Goal: Task Accomplishment & Management: Manage account settings

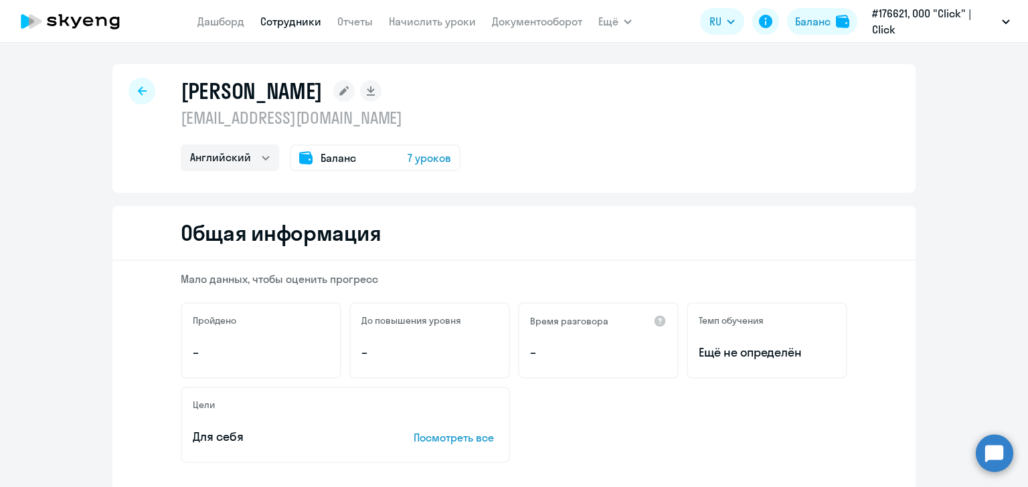
select select "english"
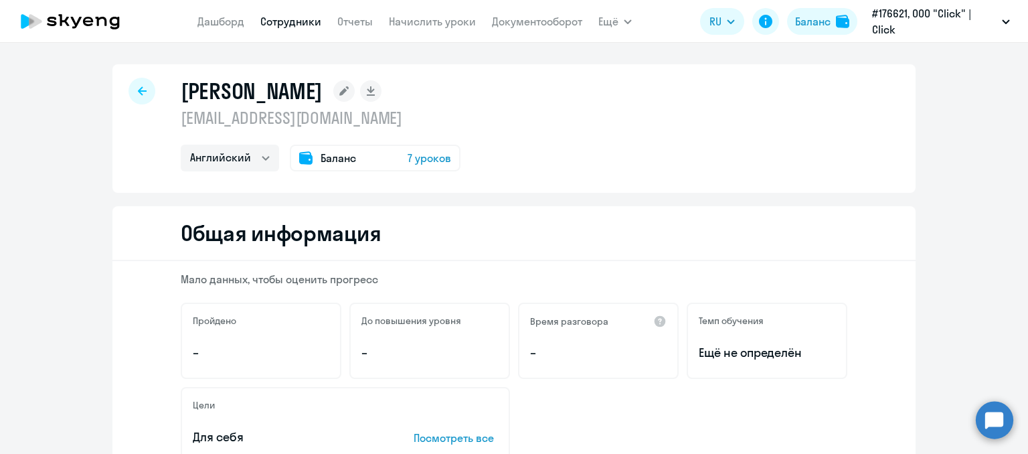
click at [74, 19] on icon at bounding box center [76, 22] width 11 height 11
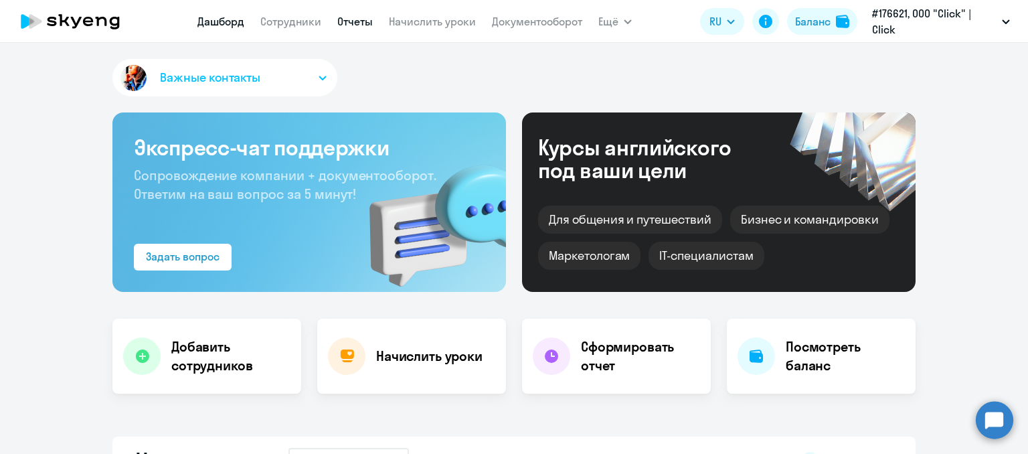
click at [355, 16] on link "Отчеты" at bounding box center [354, 21] width 35 height 13
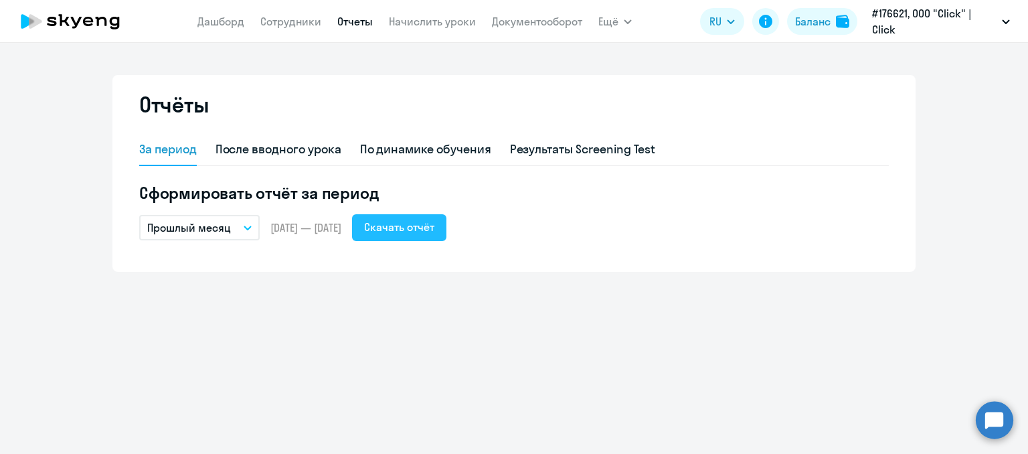
click at [422, 225] on div "Скачать отчёт" at bounding box center [399, 227] width 70 height 16
click at [281, 24] on link "Сотрудники" at bounding box center [290, 21] width 61 height 13
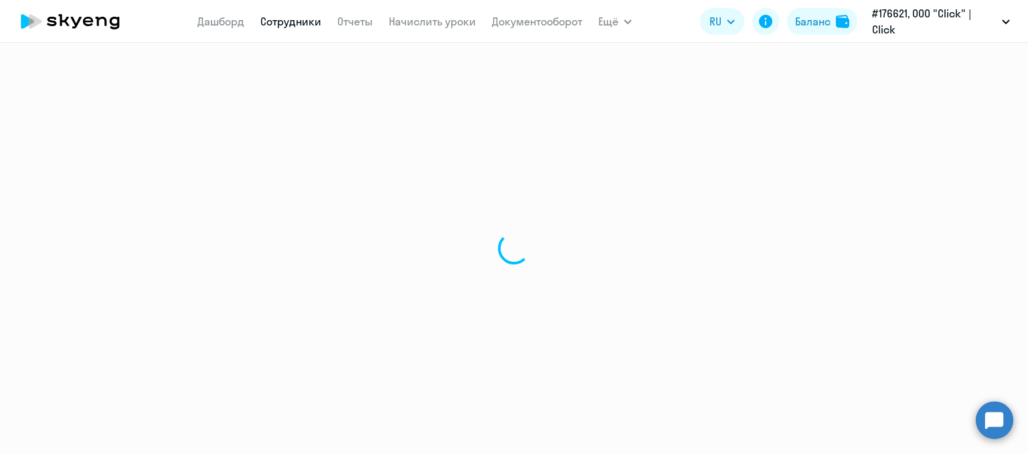
select select "30"
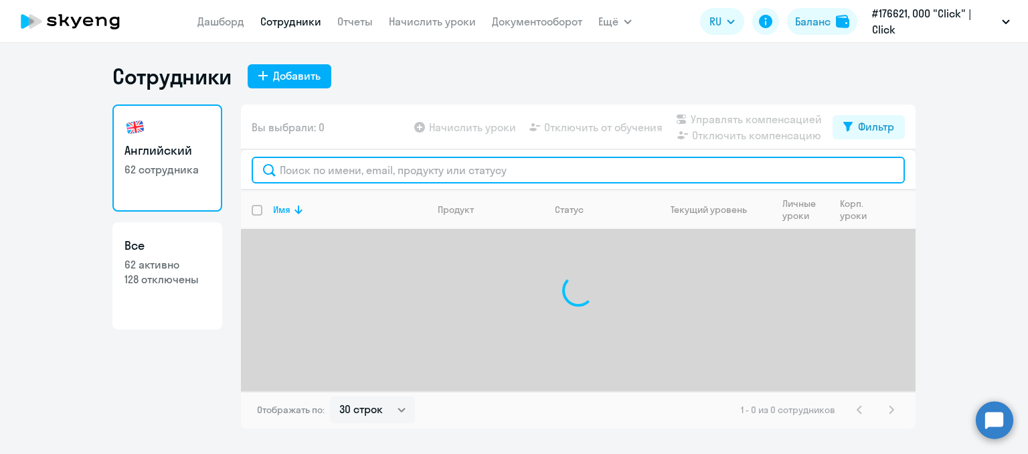
click at [323, 158] on input "text" at bounding box center [578, 170] width 653 height 27
type input "б"
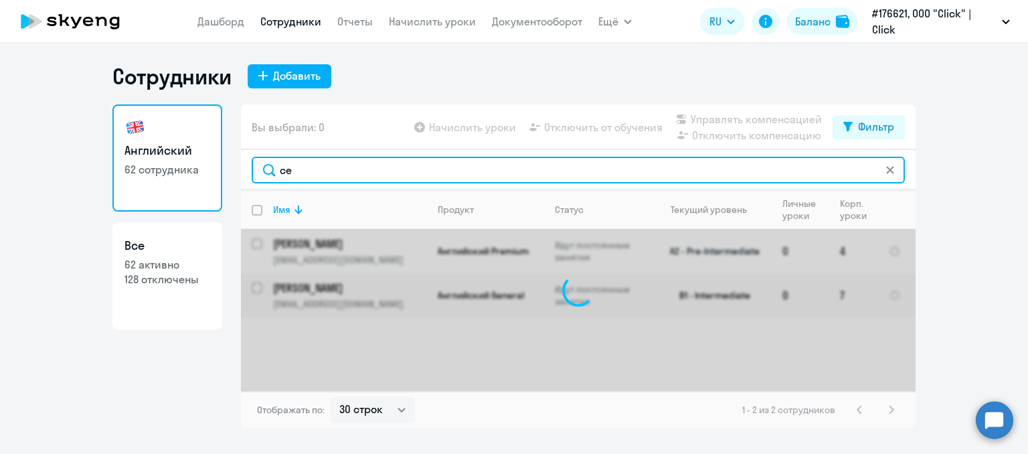
type input "с"
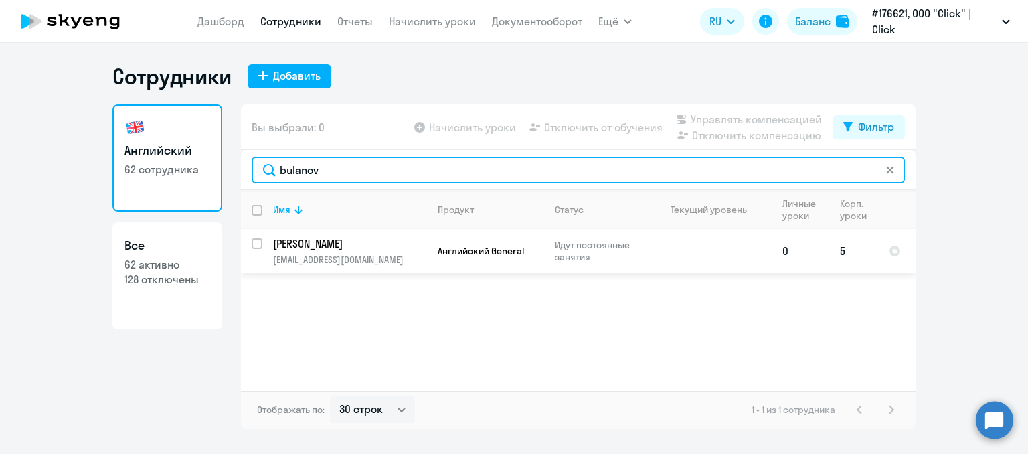
type input "bulanov"
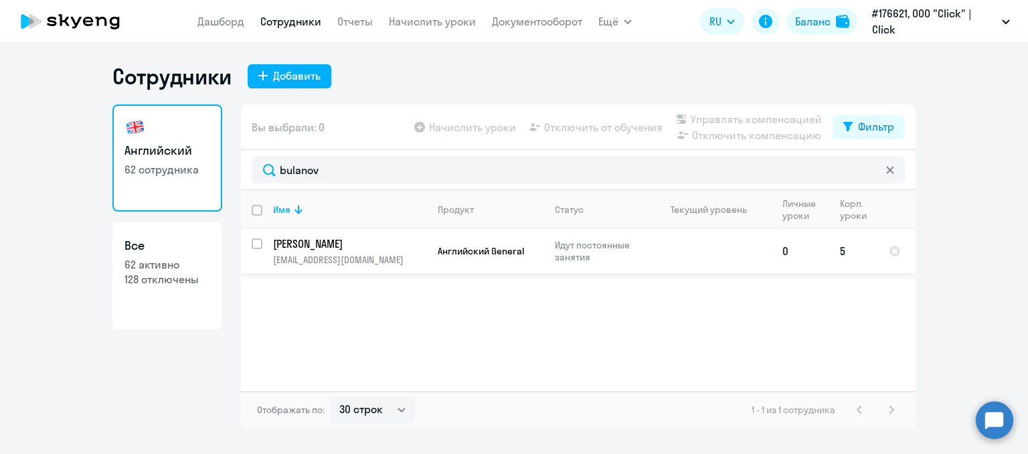
click at [707, 252] on td at bounding box center [709, 251] width 124 height 44
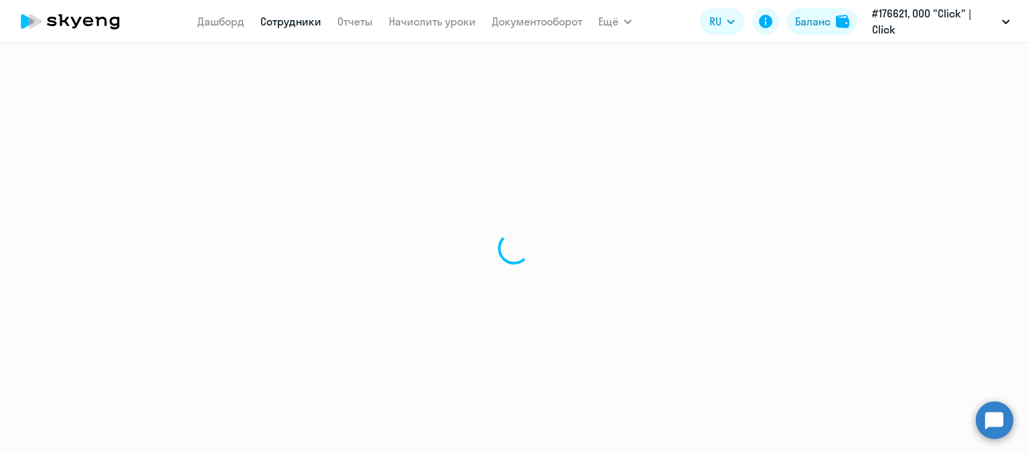
select select "english"
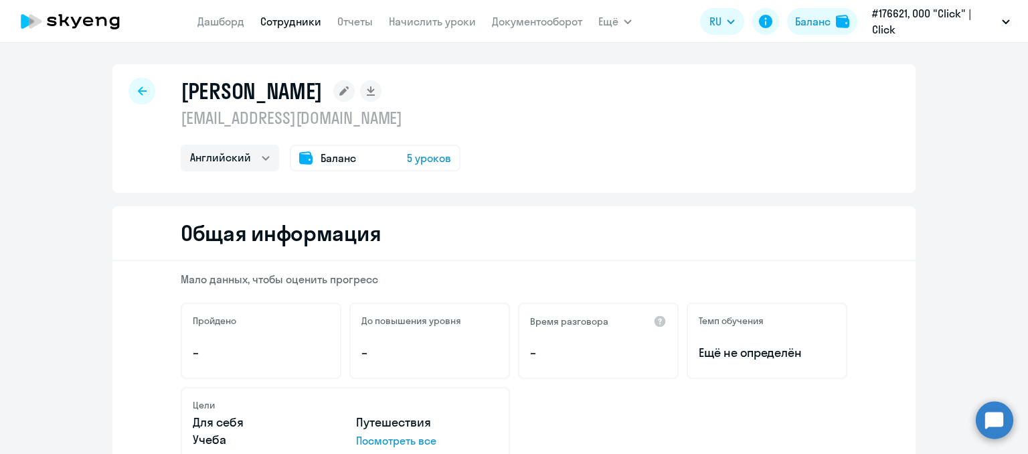
click at [337, 71] on div "[PERSON_NAME] [EMAIL_ADDRESS][DOMAIN_NAME] Английский Баланс 5 уроков" at bounding box center [513, 128] width 803 height 128
click at [345, 76] on div "[PERSON_NAME] [EMAIL_ADDRESS][DOMAIN_NAME] Английский Баланс 5 уроков" at bounding box center [513, 128] width 803 height 128
click at [340, 76] on div "[PERSON_NAME] [EMAIL_ADDRESS][DOMAIN_NAME] Английский Баланс 5 уроков" at bounding box center [513, 128] width 803 height 128
click at [337, 87] on rect at bounding box center [343, 90] width 21 height 21
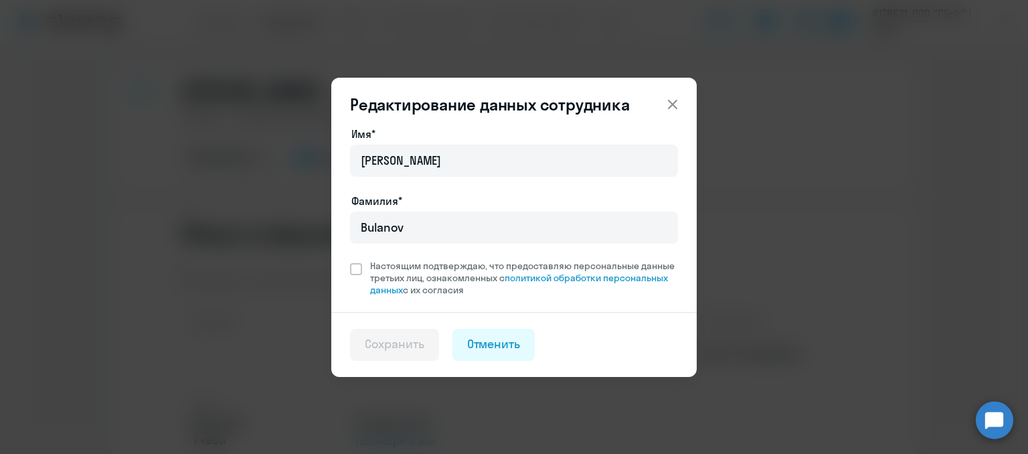
click at [668, 104] on icon at bounding box center [672, 104] width 16 height 16
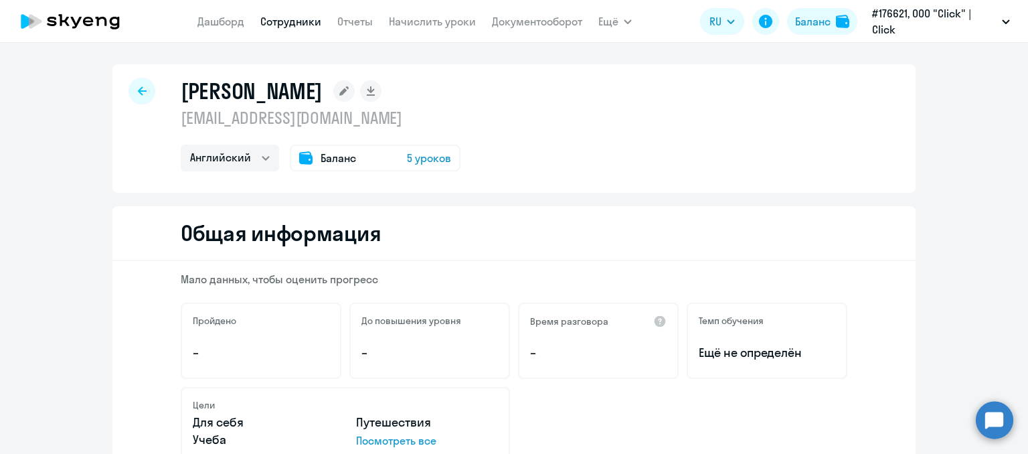
click at [135, 83] on div at bounding box center [141, 91] width 27 height 27
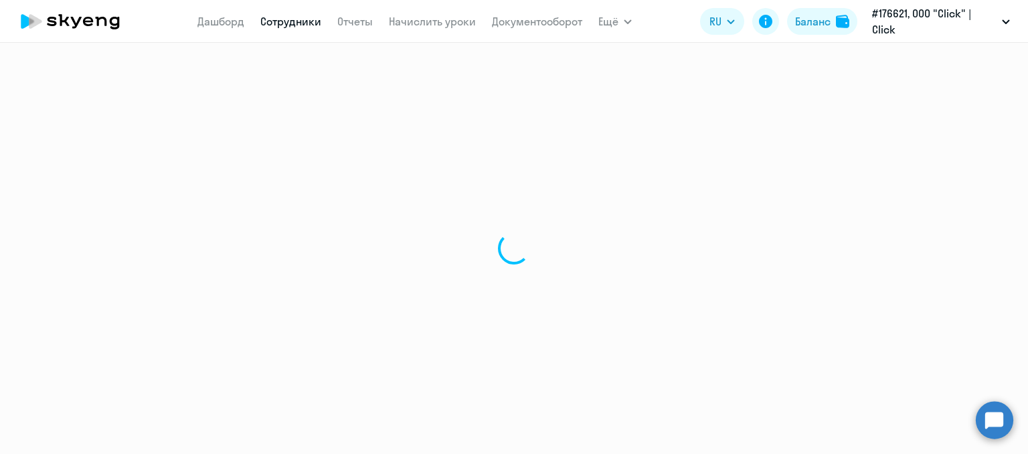
select select "30"
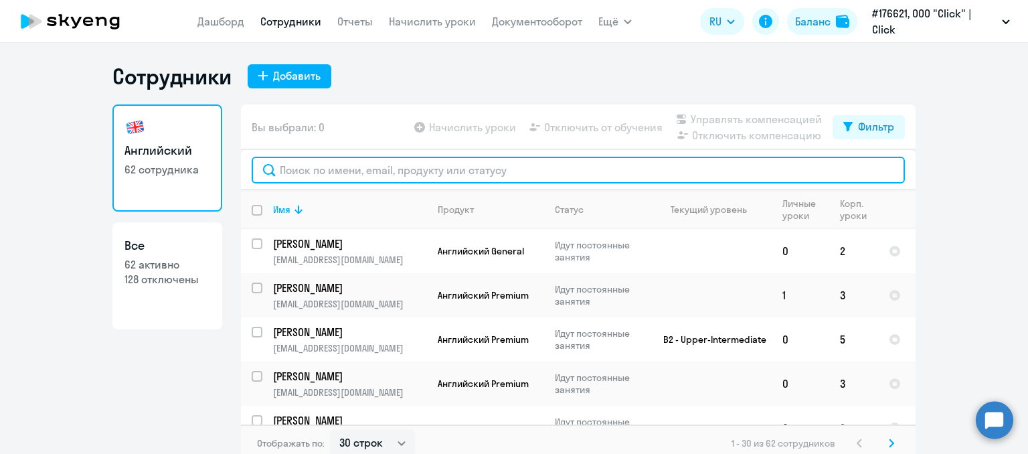
click at [311, 169] on input "text" at bounding box center [578, 170] width 653 height 27
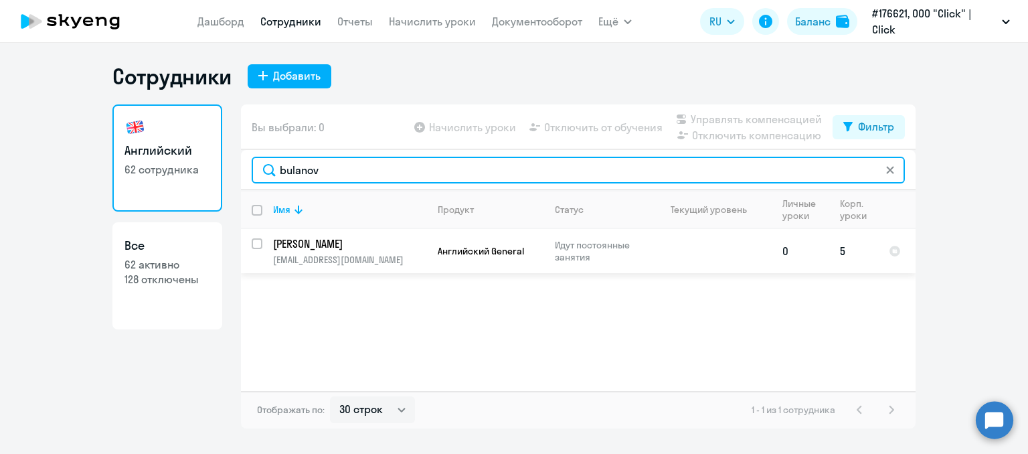
type input "bulanov"
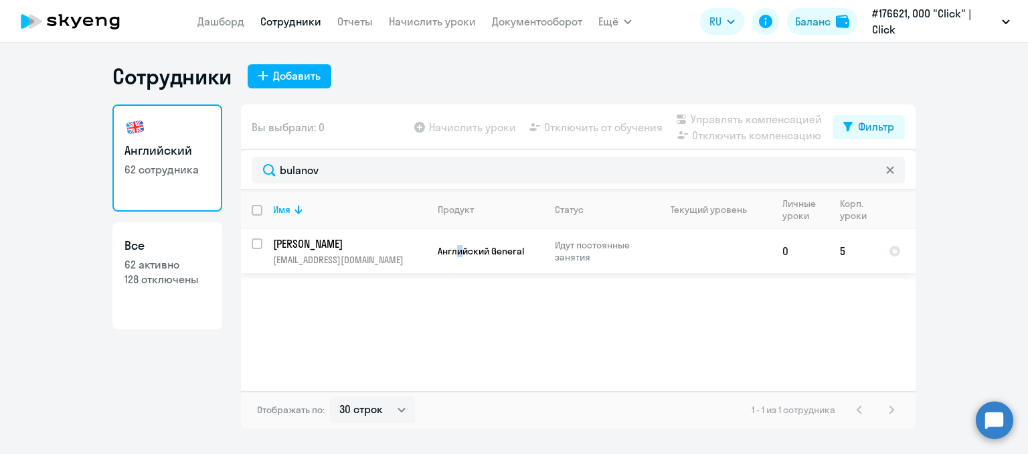
drag, startPoint x: 616, startPoint y: 254, endPoint x: 460, endPoint y: 250, distance: 155.9
click at [460, 250] on span "Английский General" at bounding box center [481, 251] width 86 height 12
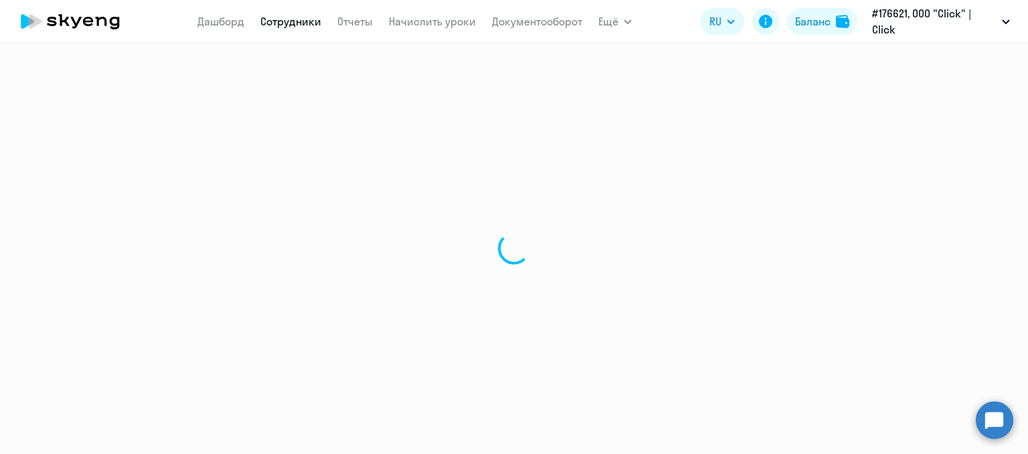
select select "english"
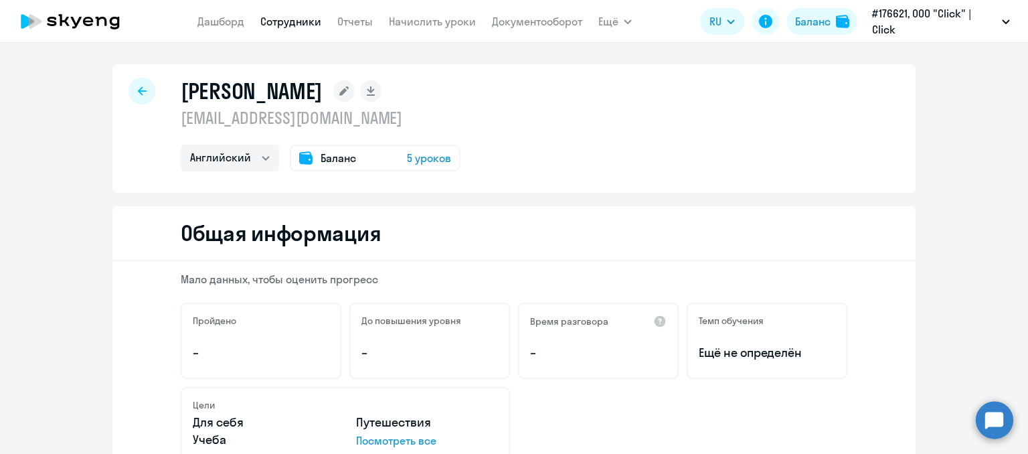
click at [339, 153] on span "Баланс" at bounding box center [337, 158] width 35 height 16
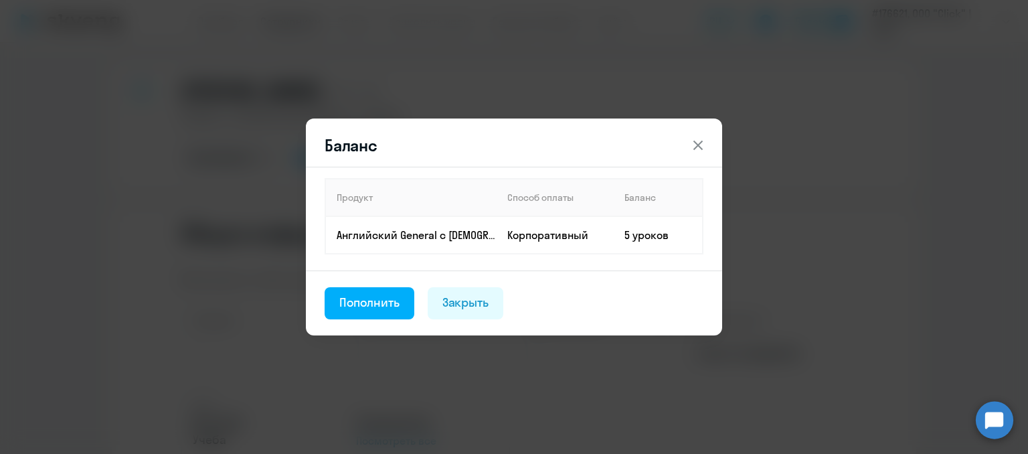
click at [695, 140] on icon at bounding box center [698, 145] width 16 height 16
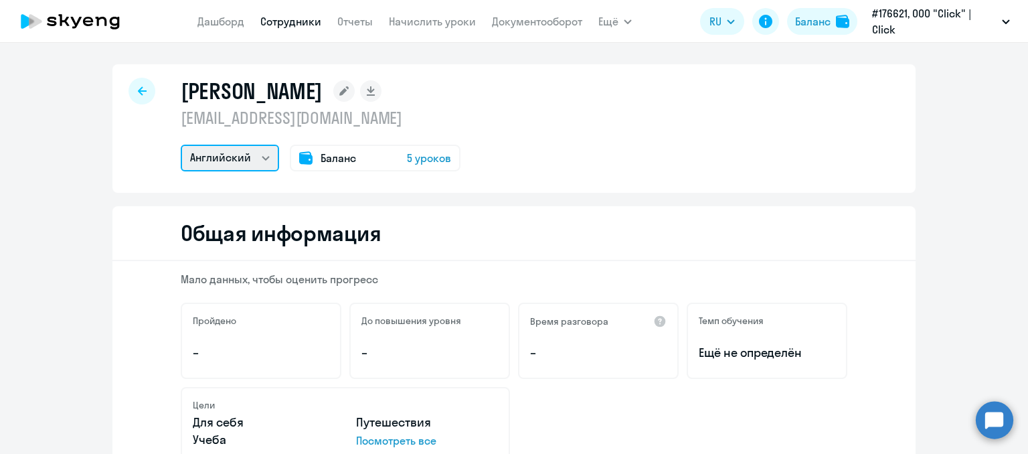
click at [220, 162] on select "Английский" at bounding box center [230, 158] width 98 height 27
click at [591, 159] on div "[PERSON_NAME] [EMAIL_ADDRESS][DOMAIN_NAME] Английский Баланс 5 уроков" at bounding box center [513, 128] width 803 height 128
click at [617, 22] on span "Ещё" at bounding box center [608, 21] width 20 height 16
click at [624, 21] on icon "button" at bounding box center [628, 21] width 8 height 5
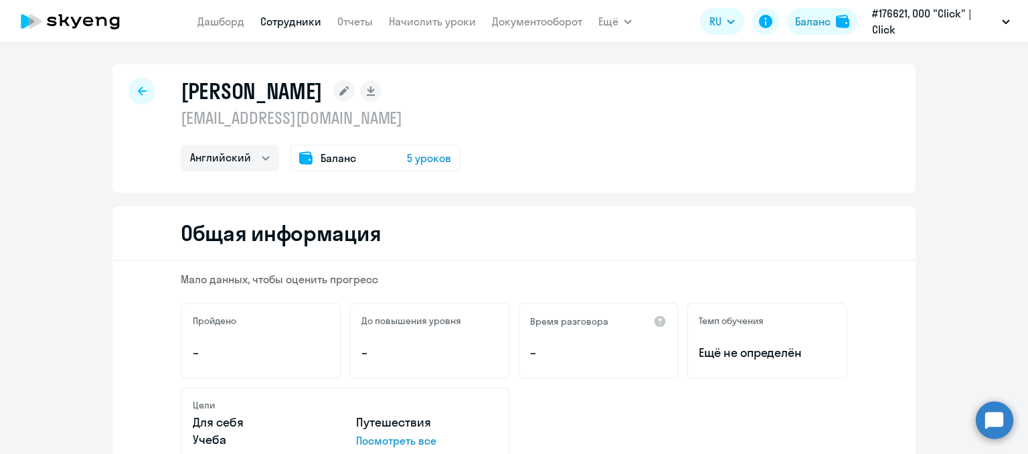
click at [236, 97] on h1 "[PERSON_NAME]" at bounding box center [252, 91] width 142 height 27
click at [238, 122] on p "[EMAIL_ADDRESS][DOMAIN_NAME]" at bounding box center [321, 117] width 280 height 21
click at [251, 88] on h1 "[PERSON_NAME]" at bounding box center [252, 91] width 142 height 27
drag, startPoint x: 251, startPoint y: 88, endPoint x: 192, endPoint y: 110, distance: 62.7
click at [193, 109] on p "[EMAIL_ADDRESS][DOMAIN_NAME]" at bounding box center [321, 117] width 280 height 21
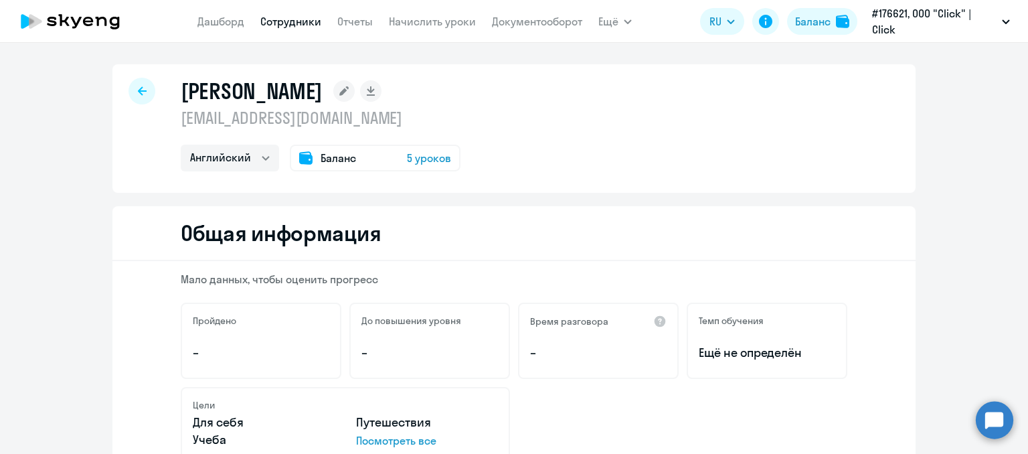
click at [282, 15] on link "Сотрудники" at bounding box center [290, 21] width 61 height 13
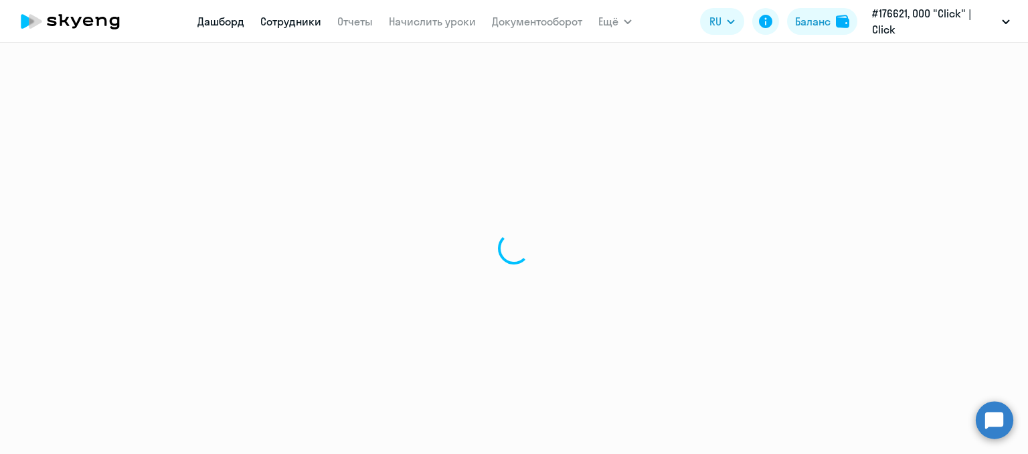
select select "30"
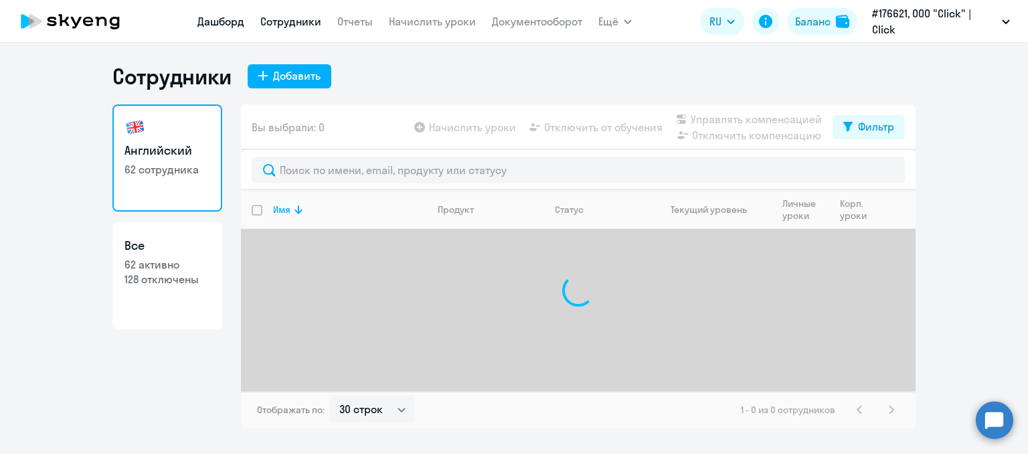
click at [233, 20] on link "Дашборд" at bounding box center [220, 21] width 47 height 13
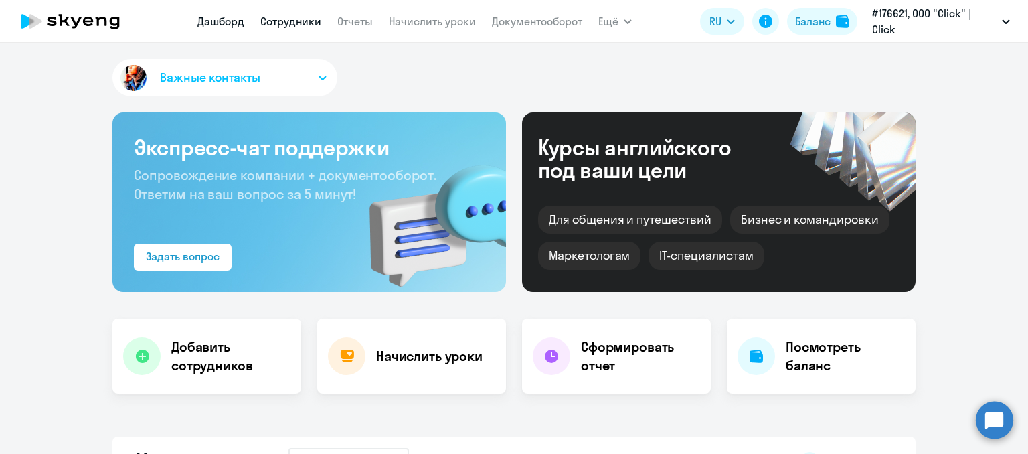
click at [278, 25] on link "Сотрудники" at bounding box center [290, 21] width 61 height 13
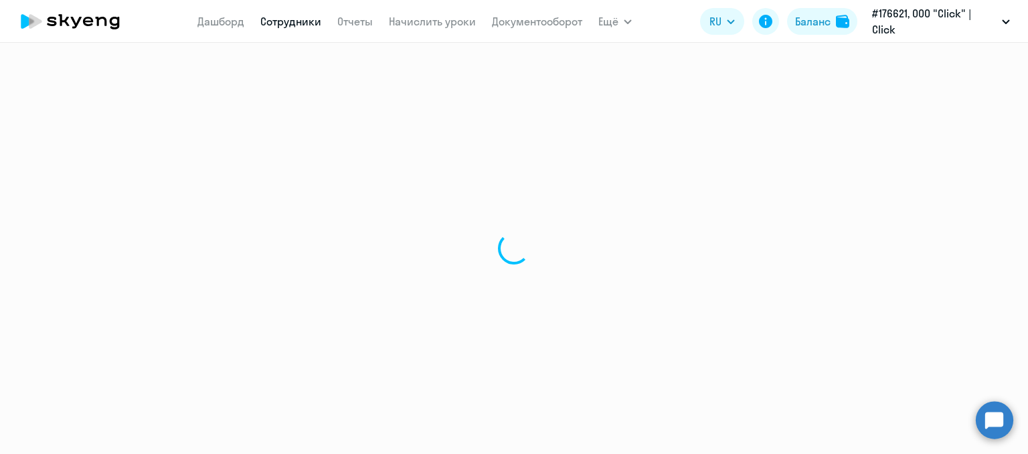
select select "30"
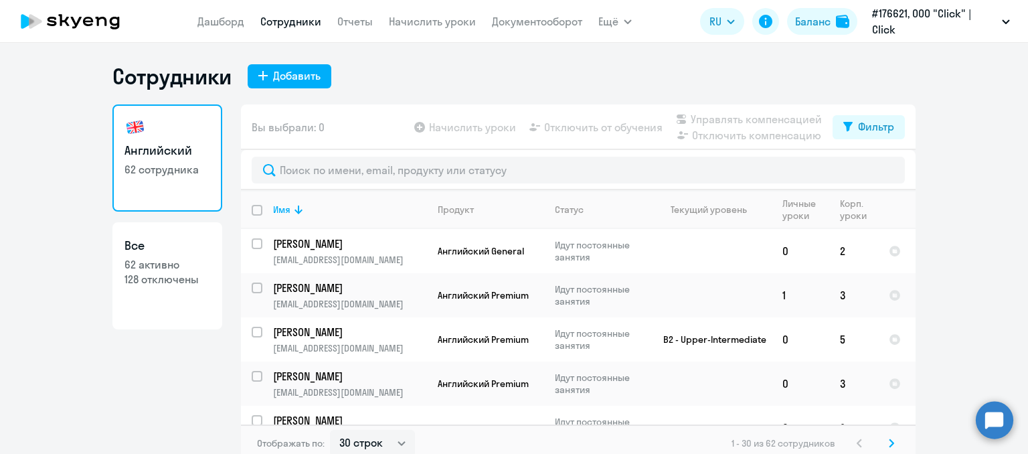
click at [727, 134] on app-table-action-button "Отключить компенсацию" at bounding box center [747, 135] width 149 height 16
click at [582, 124] on app-table-action-button "Отключить от обучения" at bounding box center [595, 127] width 136 height 16
click at [541, 126] on app-table-action-button "Отключить от обучения" at bounding box center [595, 127] width 136 height 16
click at [563, 147] on div "Вы выбрали: 0 Начислить уроки Отключить от обучения Управлять компенсацией Откл…" at bounding box center [578, 126] width 674 height 45
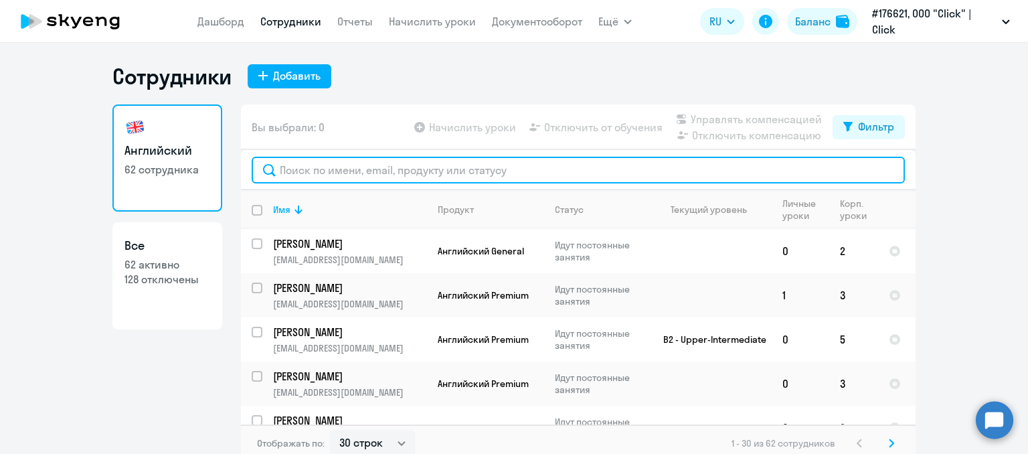
click at [527, 173] on input "text" at bounding box center [578, 170] width 653 height 27
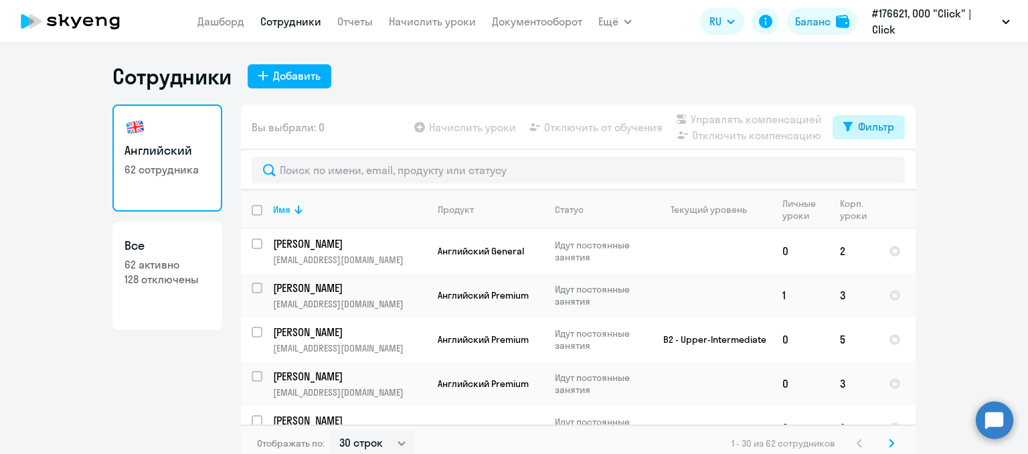
click at [889, 127] on div "Фильтр" at bounding box center [876, 126] width 36 height 16
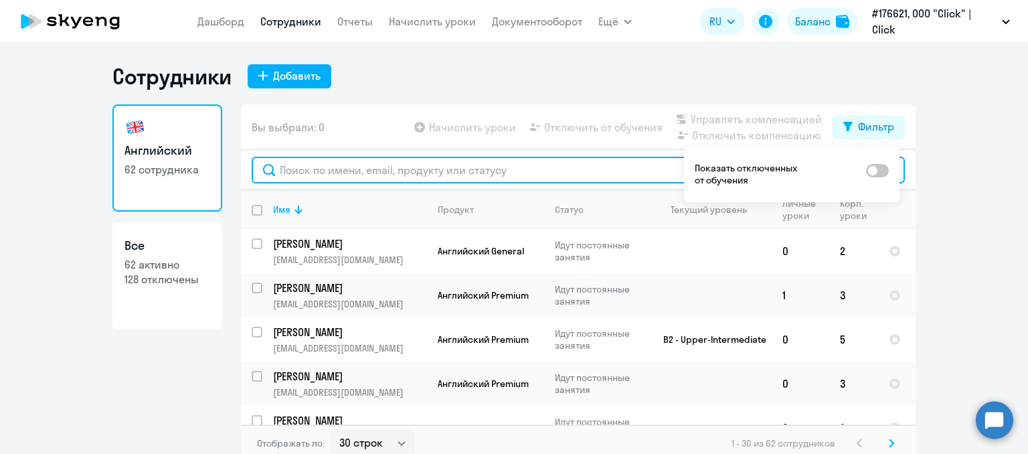
click at [553, 170] on input "text" at bounding box center [578, 170] width 653 height 27
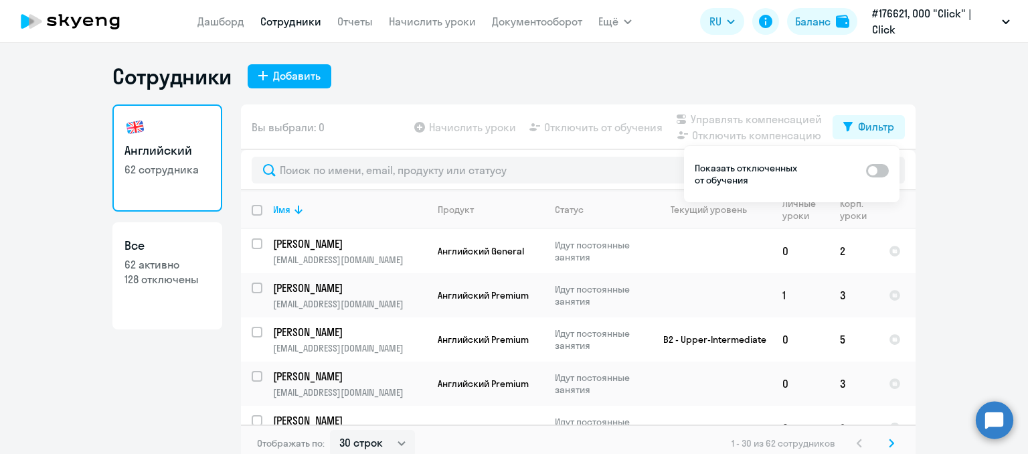
click at [557, 120] on app-table-action-button "Отключить от обучения" at bounding box center [595, 127] width 136 height 16
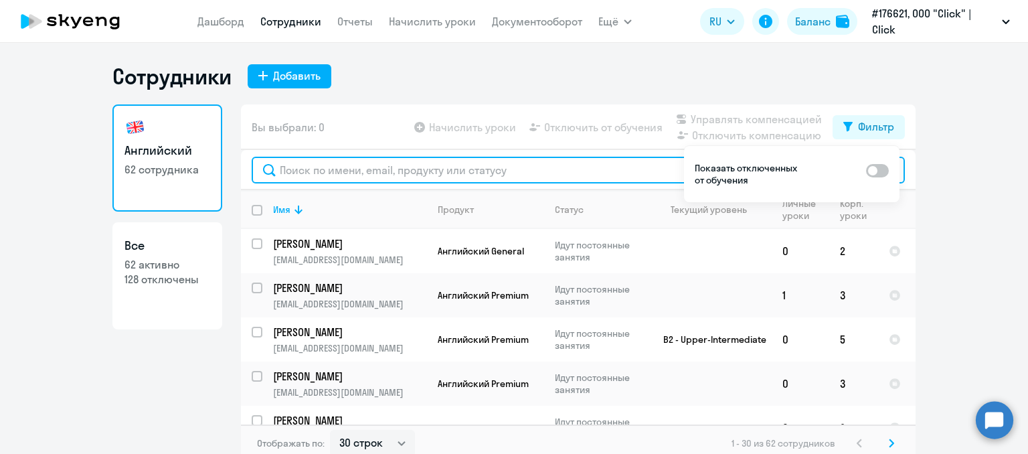
click at [490, 166] on input "text" at bounding box center [578, 170] width 653 height 27
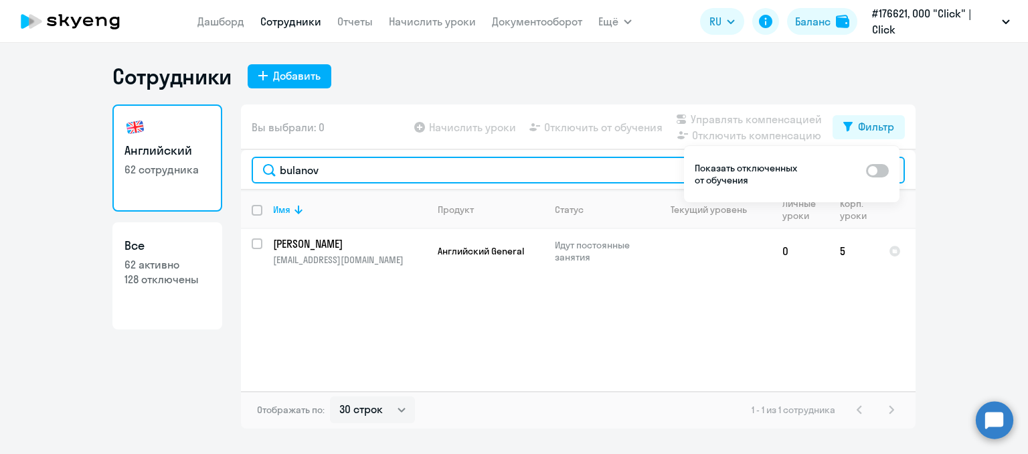
type input "bulanov"
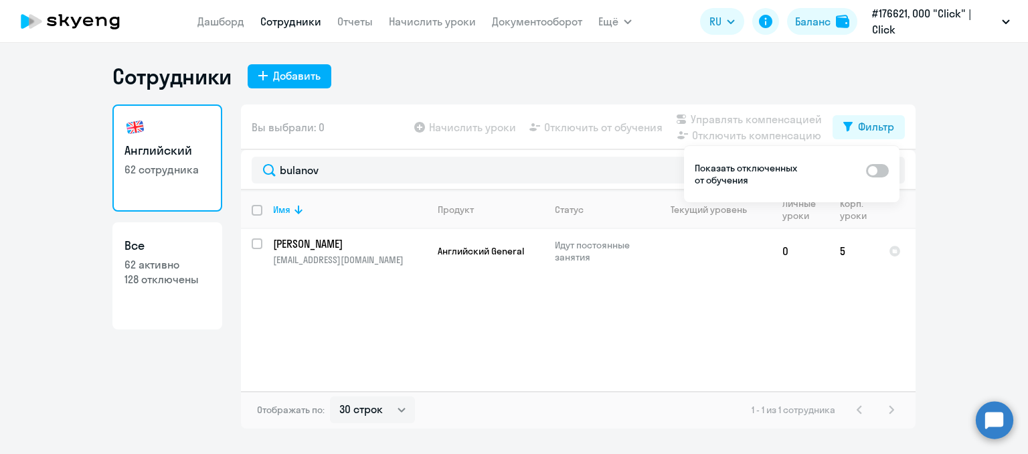
click at [557, 81] on div "Сотрудники Добавить" at bounding box center [513, 76] width 803 height 27
click at [560, 128] on app-table-action-button "Отключить от обучения" at bounding box center [595, 127] width 136 height 16
drag, startPoint x: 614, startPoint y: 249, endPoint x: 548, endPoint y: 254, distance: 65.8
click at [548, 254] on td "Идут постоянные занятия" at bounding box center [595, 251] width 103 height 44
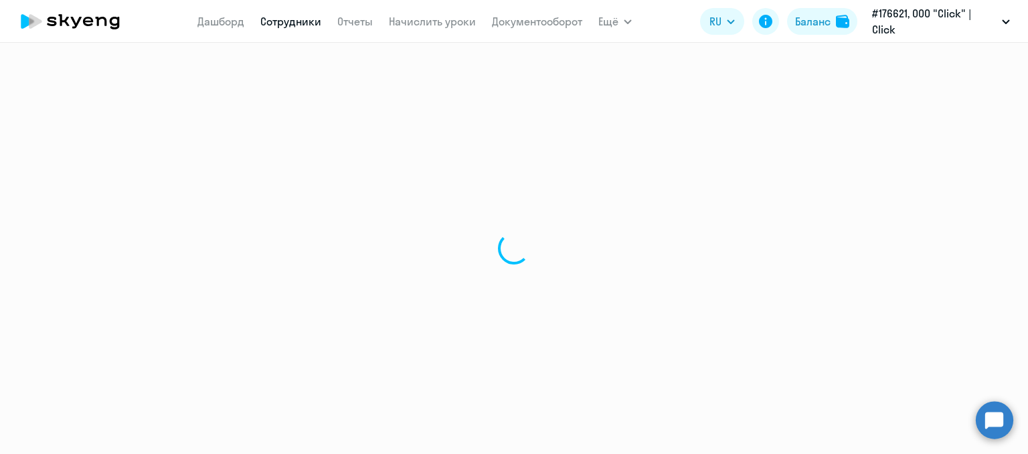
select select "english"
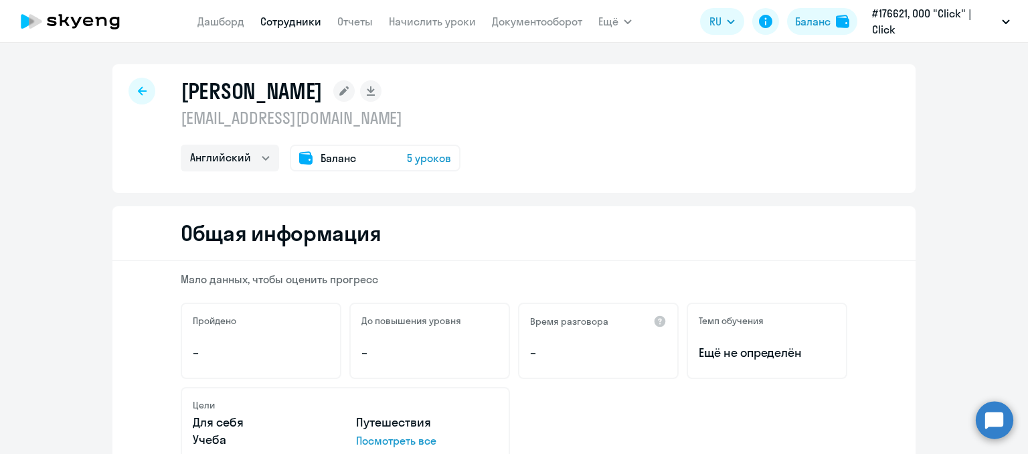
click at [136, 84] on div at bounding box center [141, 91] width 27 height 27
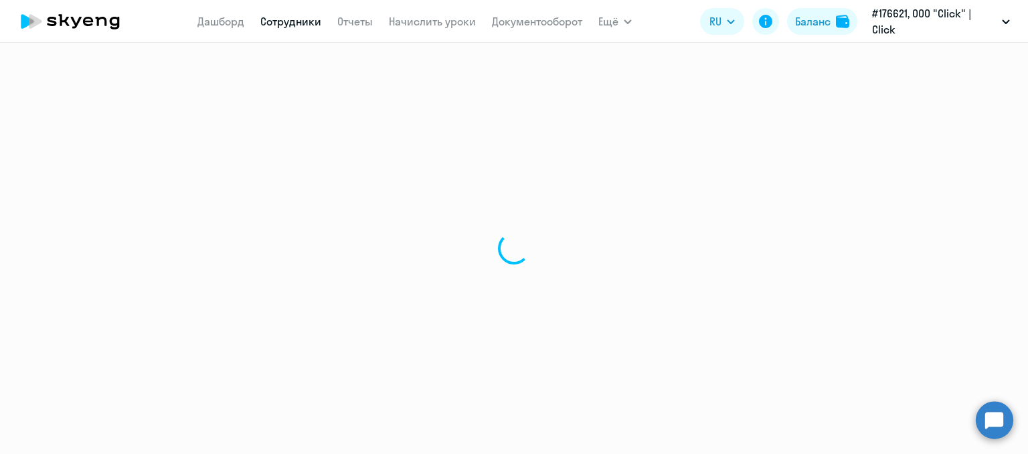
select select "30"
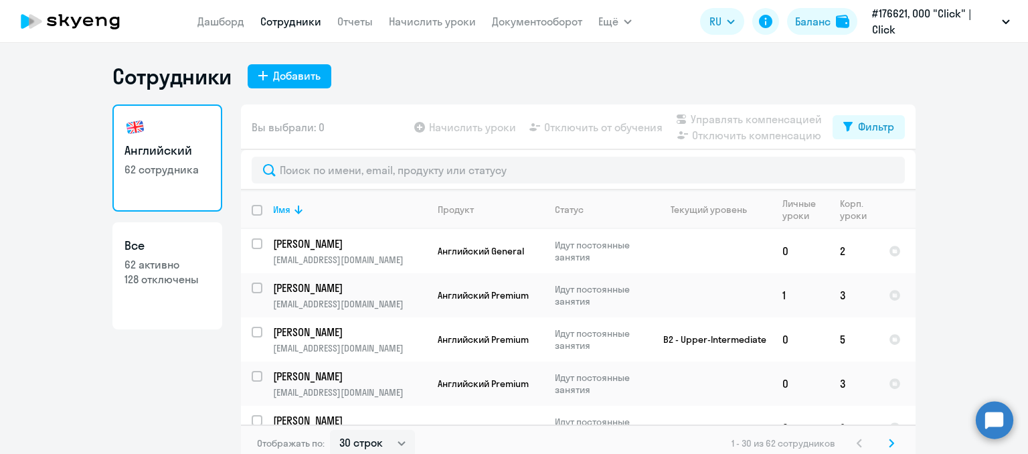
click at [365, 151] on div at bounding box center [578, 170] width 674 height 40
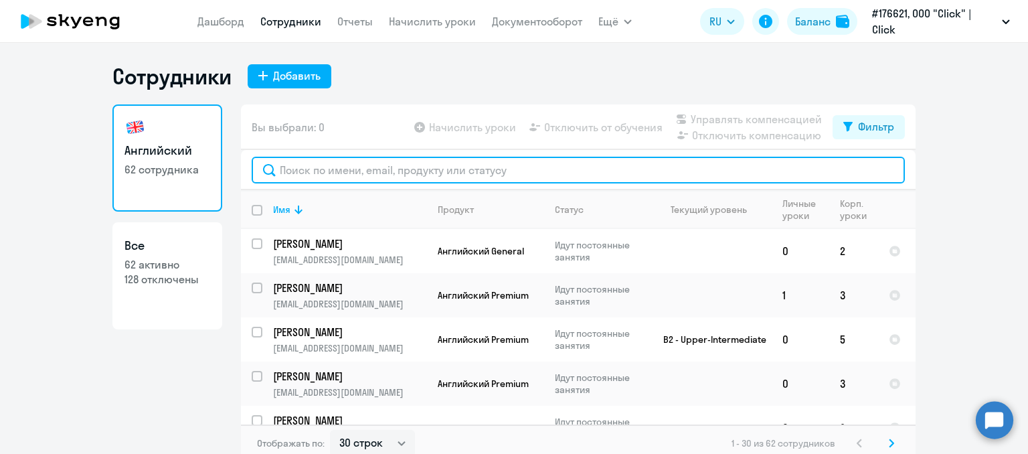
click at [355, 166] on input "text" at bounding box center [578, 170] width 653 height 27
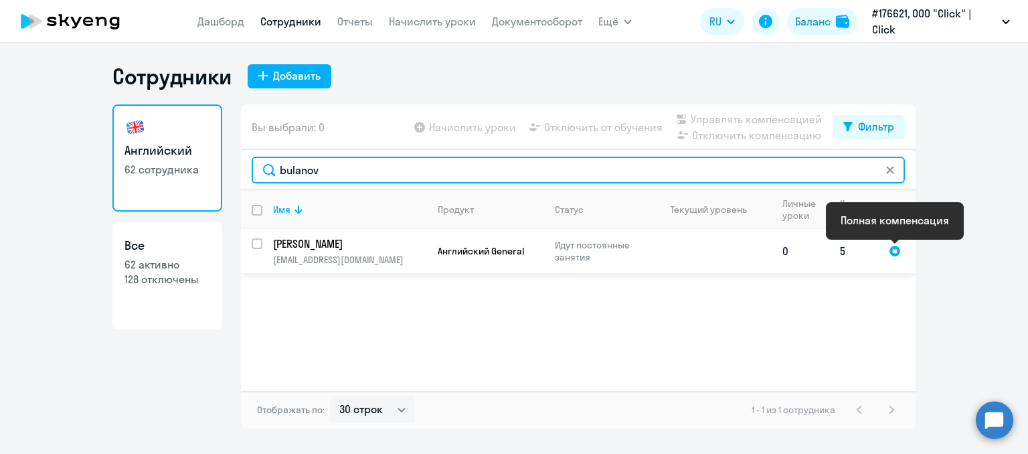
type input "bulanov"
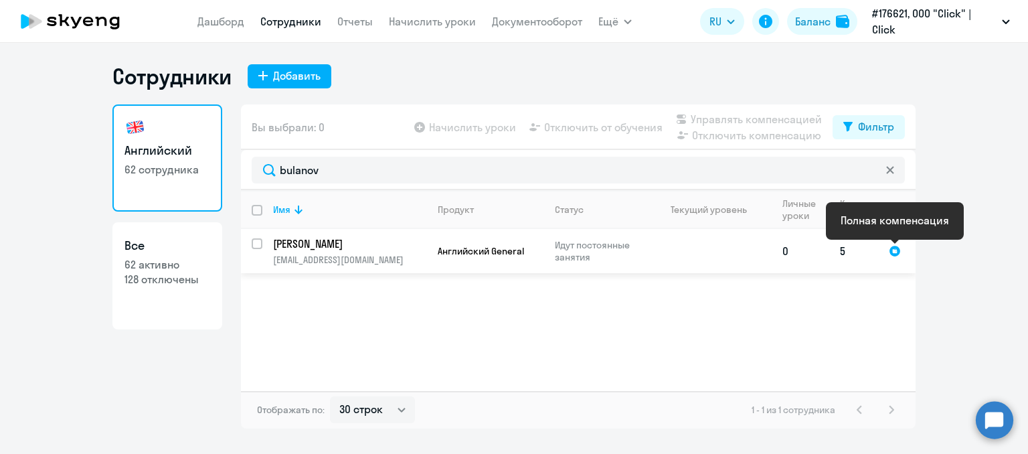
click at [896, 252] on div at bounding box center [895, 251] width 12 height 12
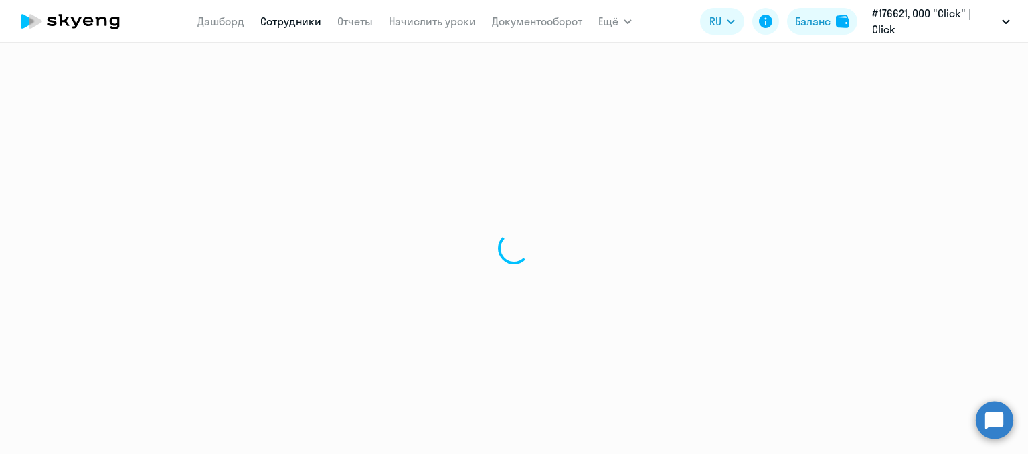
select select "english"
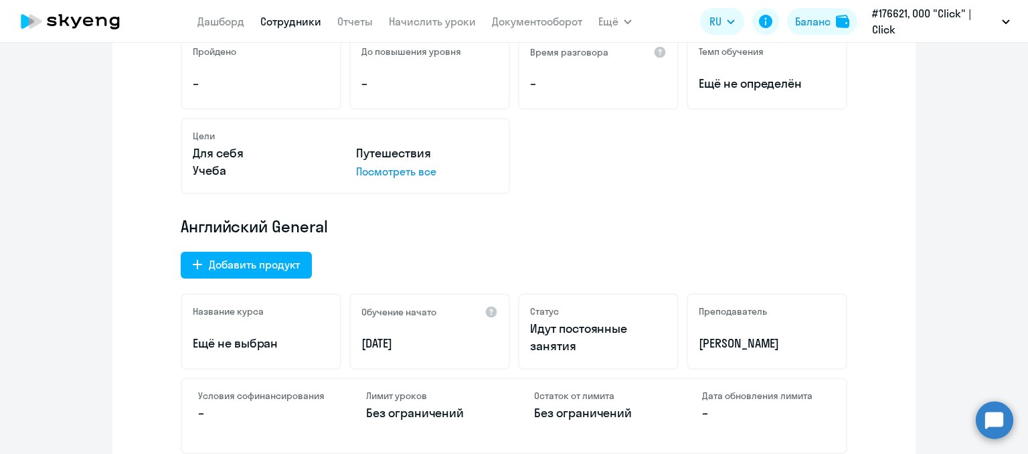
scroll to position [41, 0]
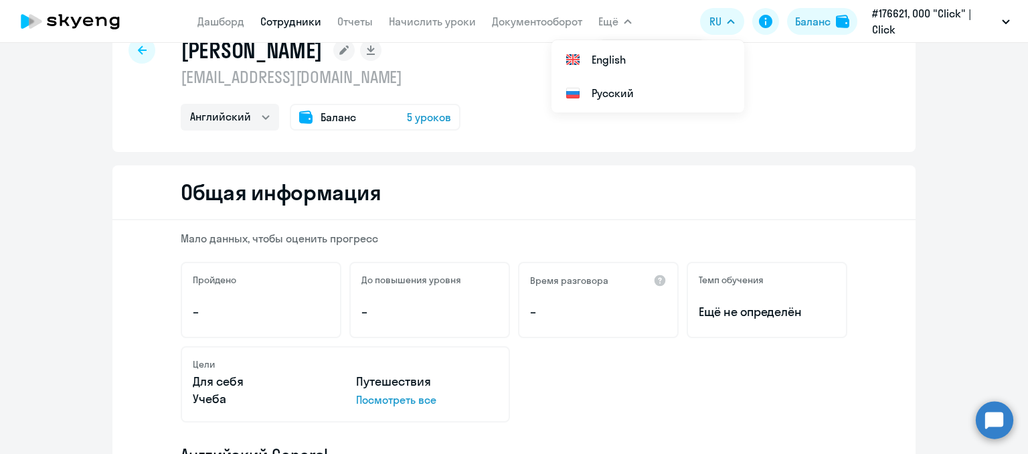
click at [136, 56] on div at bounding box center [141, 50] width 27 height 27
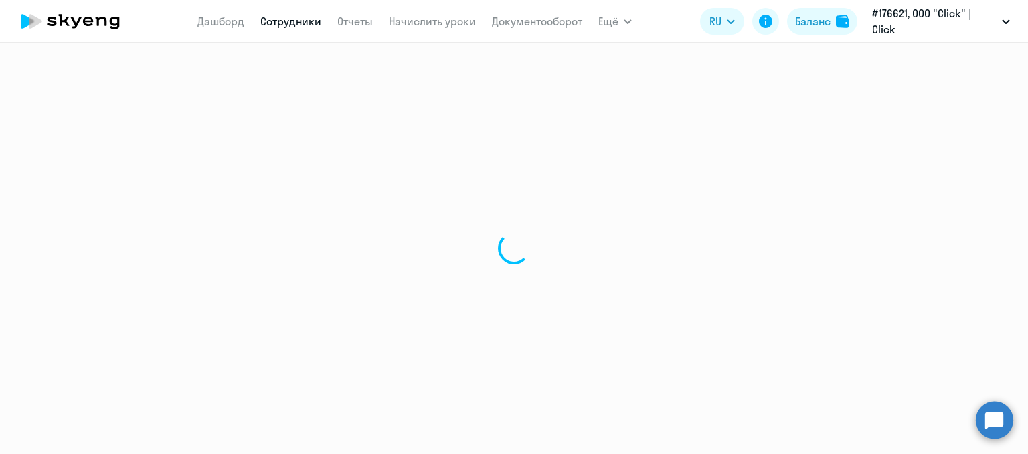
select select "30"
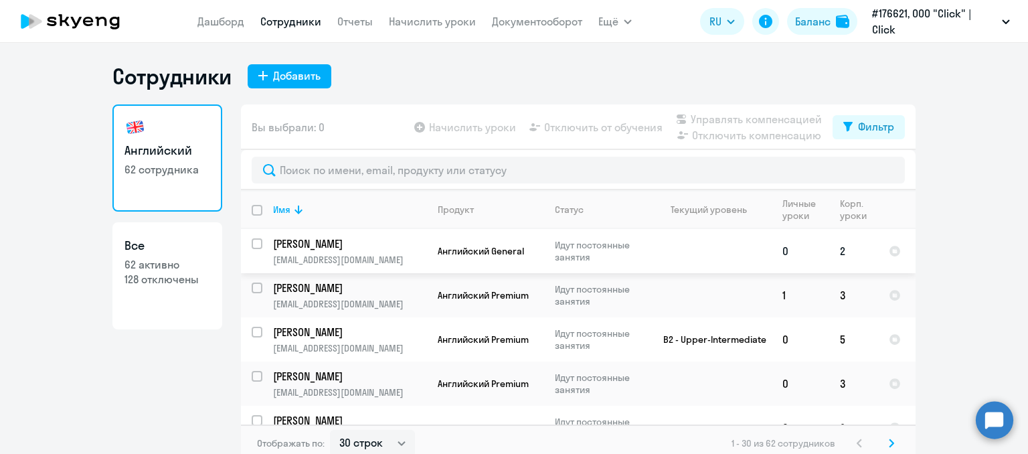
click at [252, 241] on input "select row 41417796" at bounding box center [265, 251] width 27 height 27
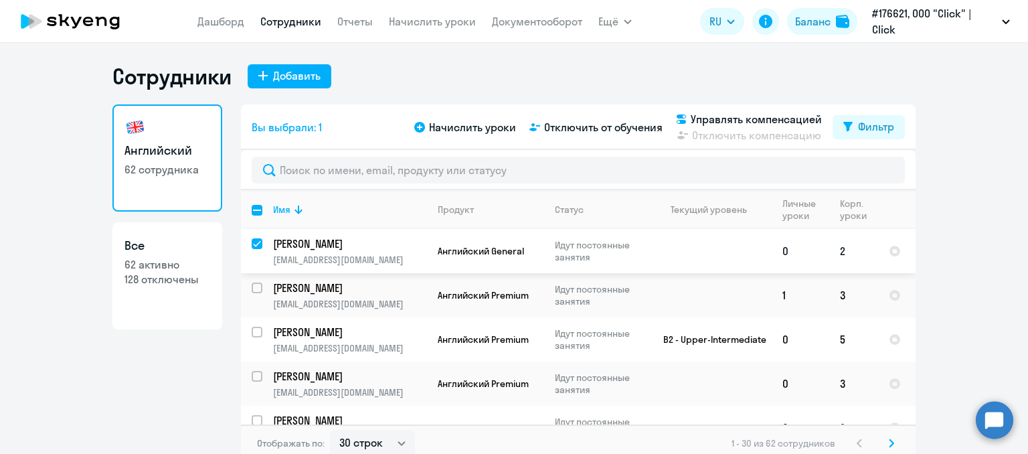
click at [244, 246] on div at bounding box center [258, 243] width 32 height 32
checkbox input "false"
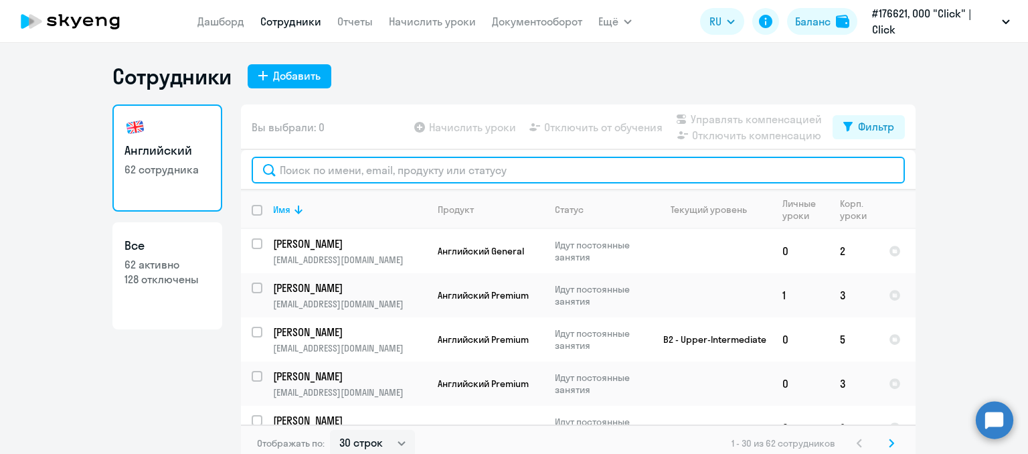
click at [303, 164] on input "text" at bounding box center [578, 170] width 653 height 27
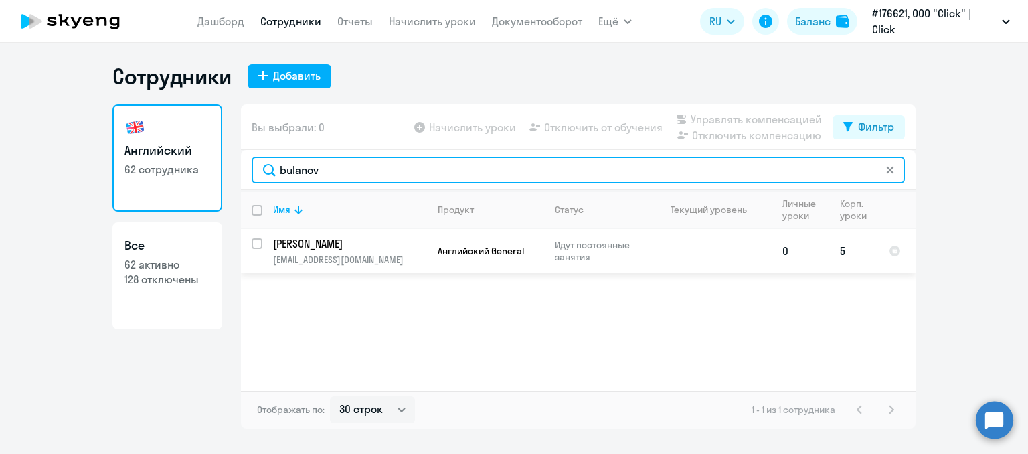
type input "bulanov"
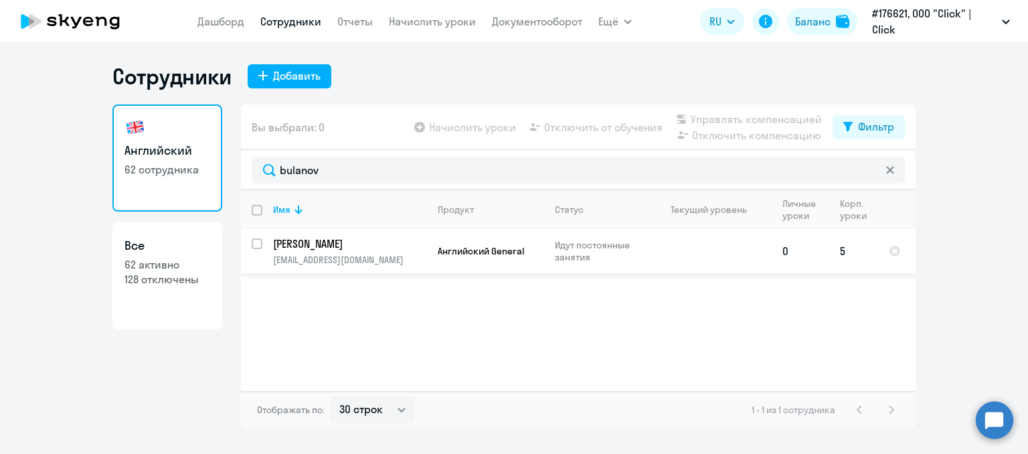
click at [258, 242] on input "select row 40275703" at bounding box center [265, 251] width 27 height 27
checkbox input "true"
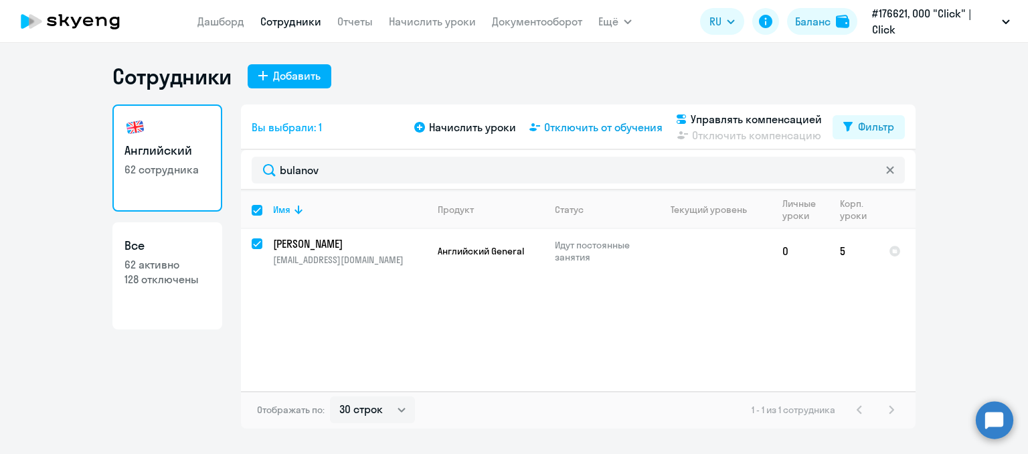
click at [594, 131] on span "Отключить от обучения" at bounding box center [603, 127] width 118 height 16
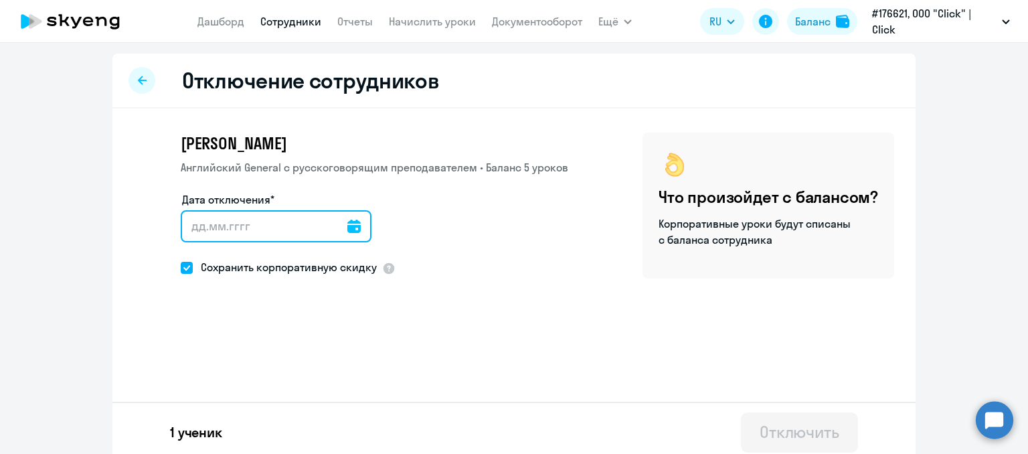
click at [214, 228] on input "Дата отключения*" at bounding box center [276, 226] width 191 height 32
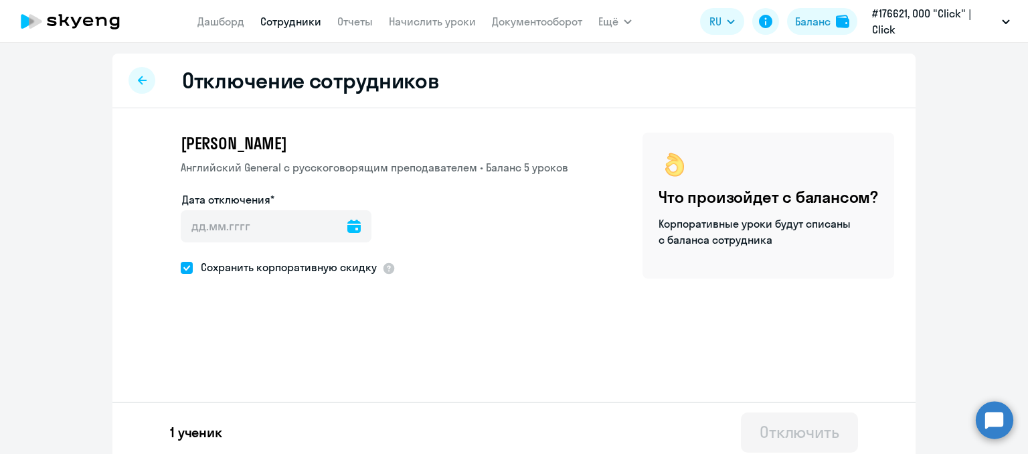
click at [349, 225] on icon at bounding box center [353, 225] width 13 height 13
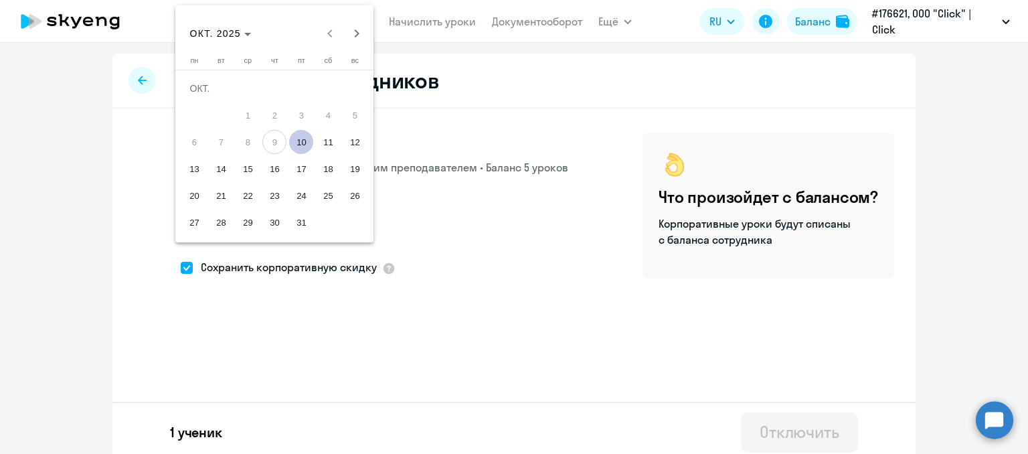
click at [273, 133] on span "9" at bounding box center [274, 142] width 24 height 24
click at [277, 141] on span "9" at bounding box center [274, 142] width 24 height 24
click at [407, 197] on div at bounding box center [514, 227] width 1028 height 454
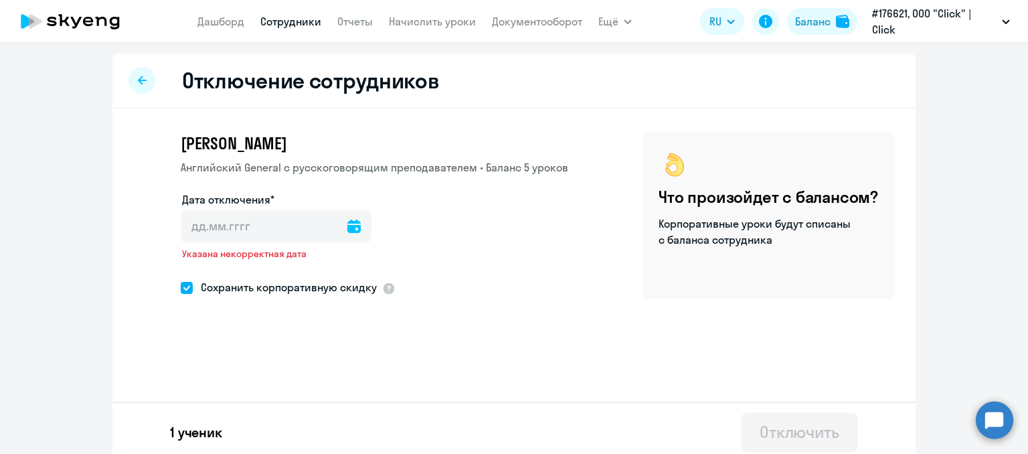
click at [347, 224] on icon at bounding box center [353, 225] width 13 height 13
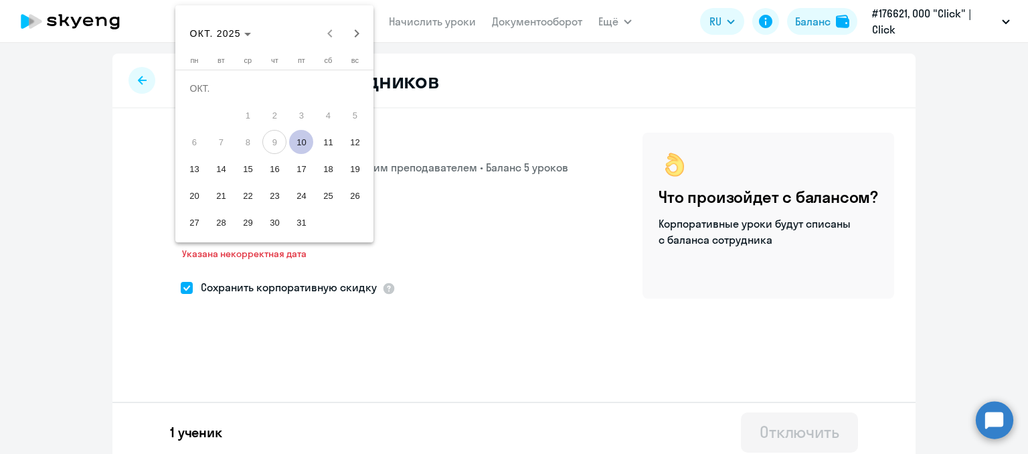
click at [304, 147] on span "10" at bounding box center [301, 142] width 24 height 24
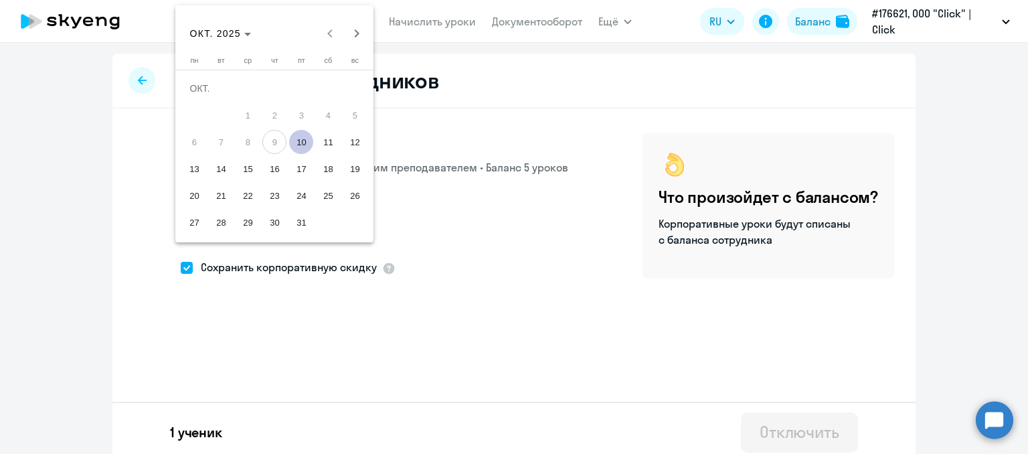
type input "[DATE]"
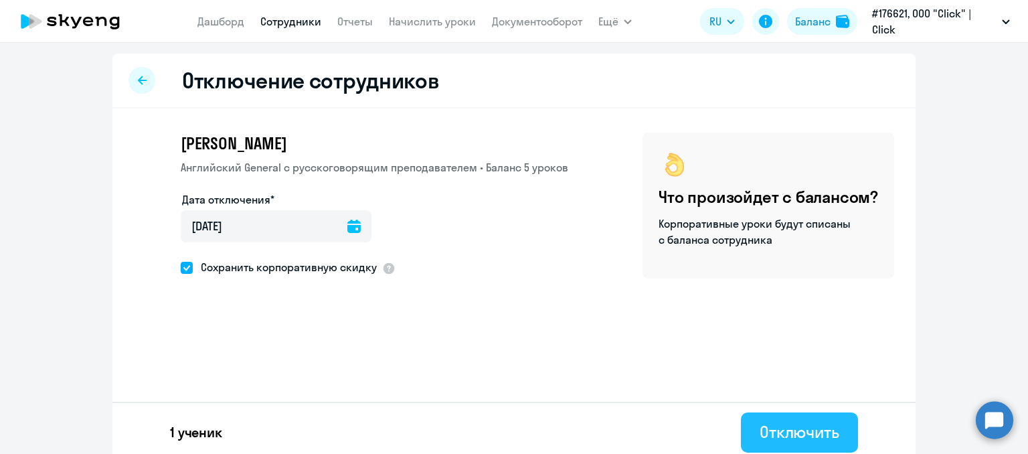
click at [798, 426] on div "Отключить" at bounding box center [799, 431] width 80 height 21
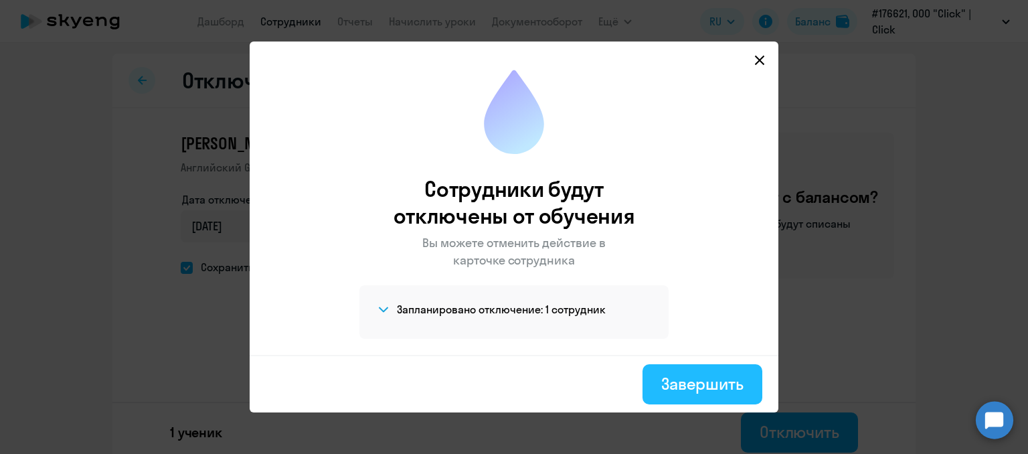
click at [697, 390] on div "Завершить" at bounding box center [702, 383] width 82 height 21
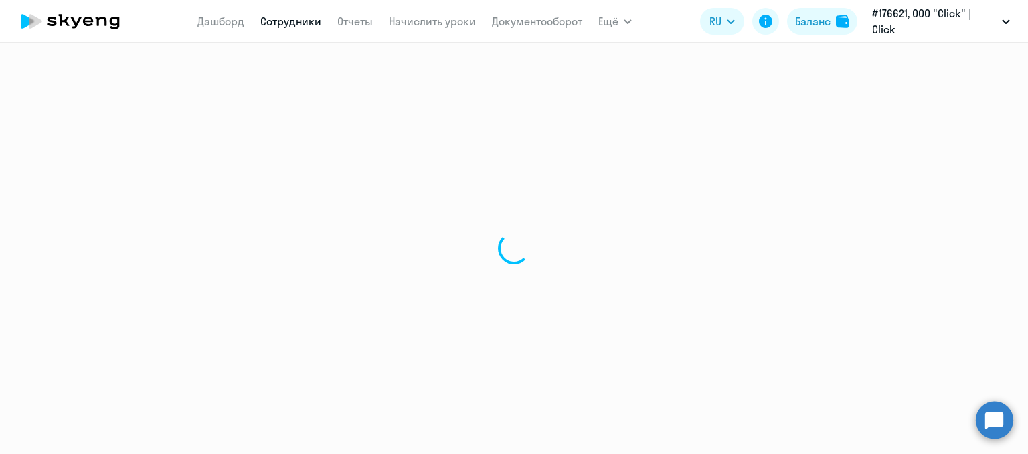
select select "30"
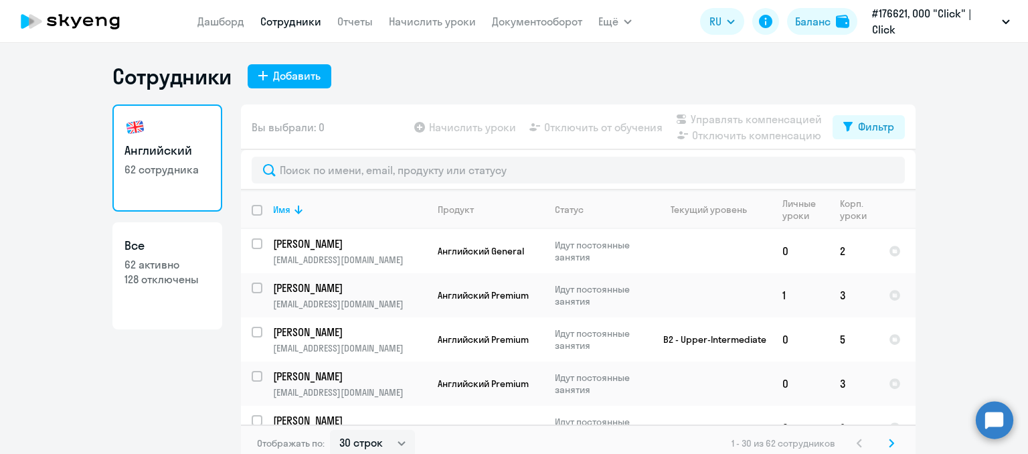
click at [408, 155] on div at bounding box center [578, 170] width 674 height 40
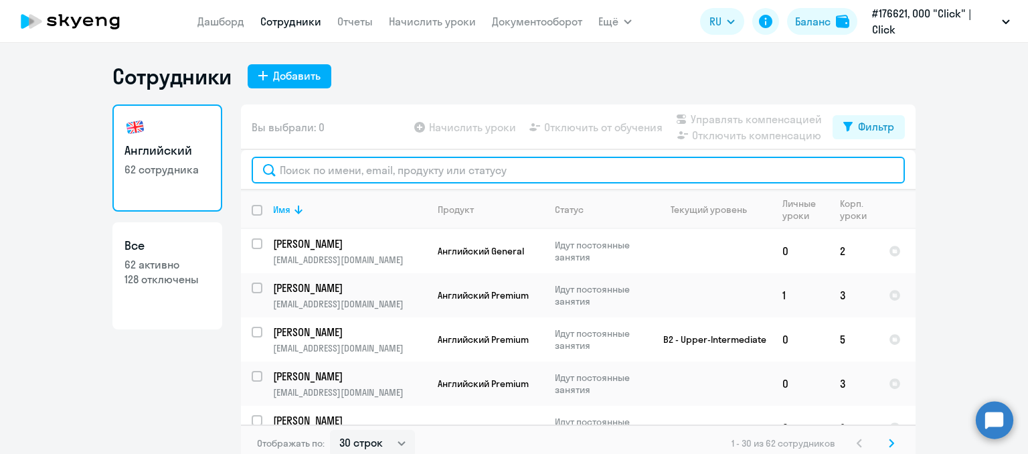
click at [405, 163] on input "text" at bounding box center [578, 170] width 653 height 27
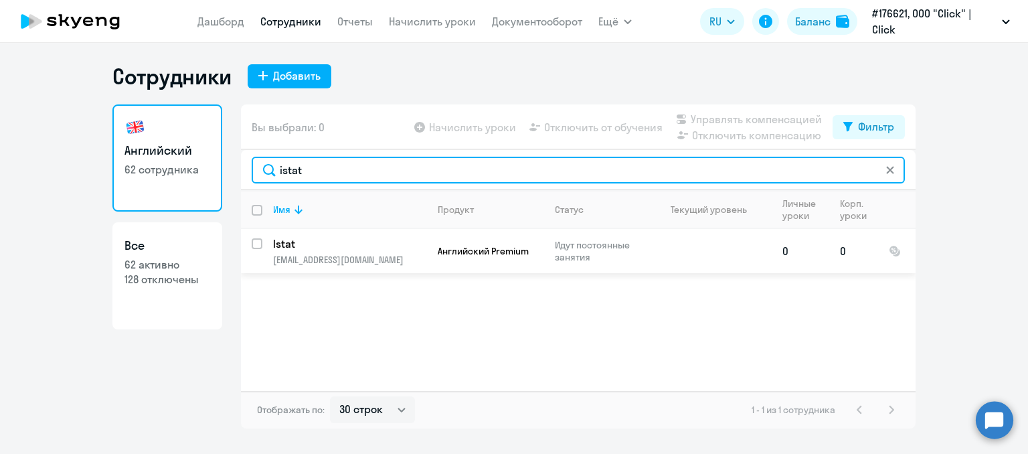
type input "istat"
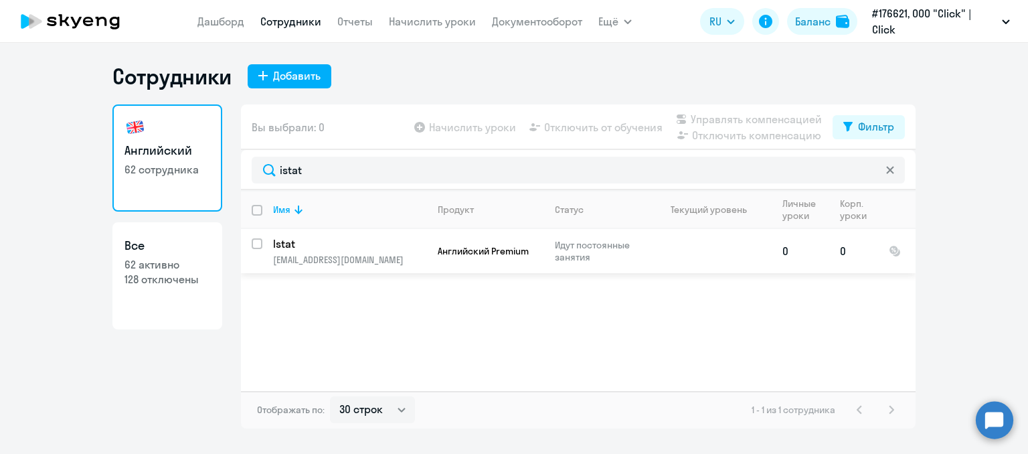
click at [259, 240] on input "select row 16532879" at bounding box center [265, 251] width 27 height 27
checkbox input "true"
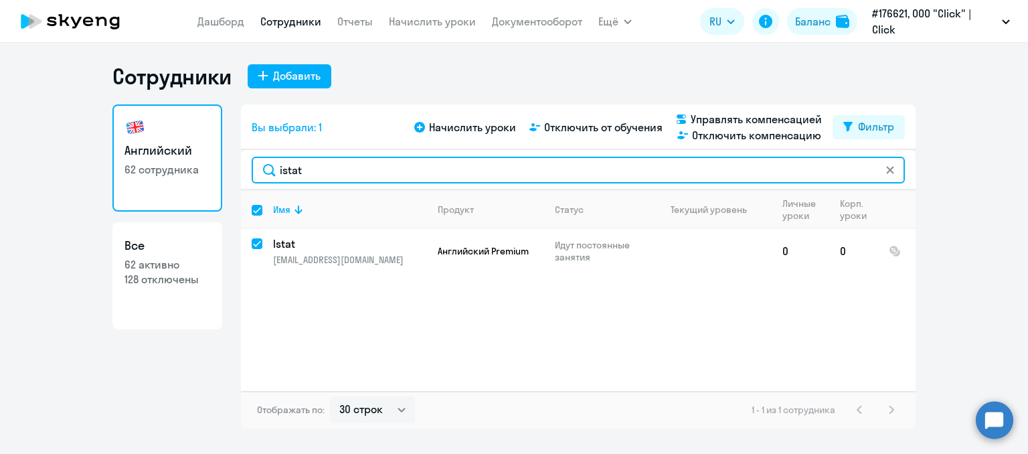
click at [312, 173] on input "istat" at bounding box center [578, 170] width 653 height 27
type input "ista"
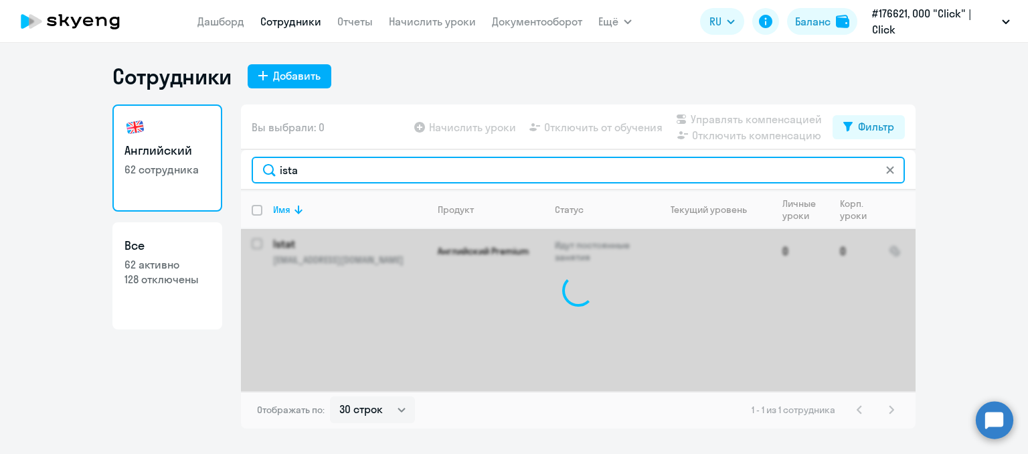
checkbox input "false"
type input "istat"
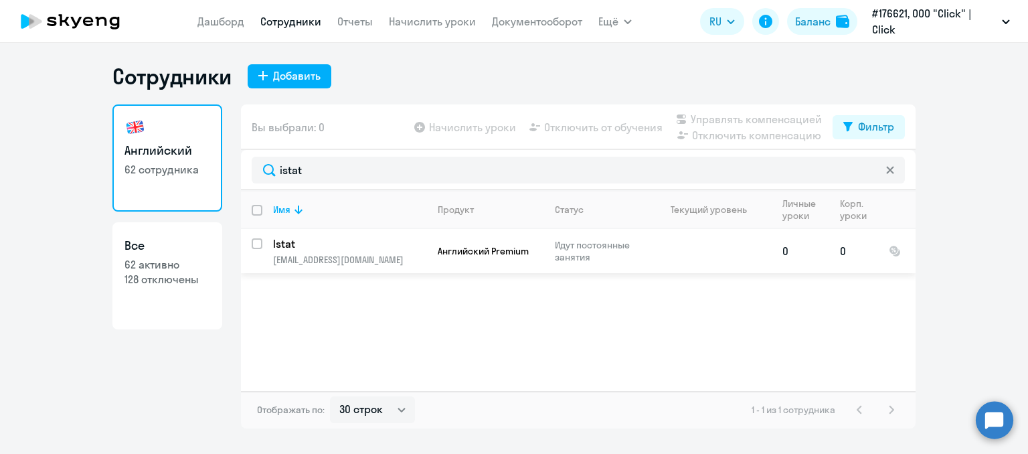
click at [253, 242] on input "select row 16532879" at bounding box center [265, 251] width 27 height 27
checkbox input "true"
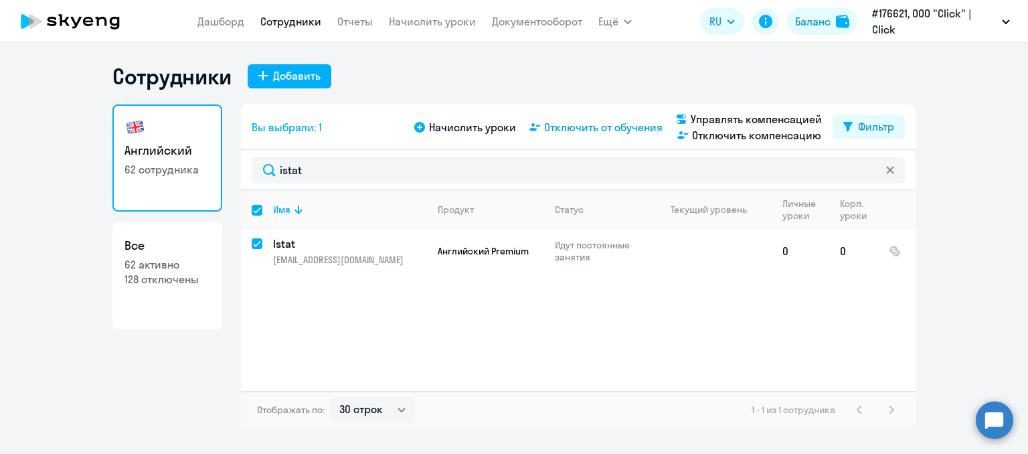
click at [604, 126] on span "Отключить от обучения" at bounding box center [603, 127] width 118 height 16
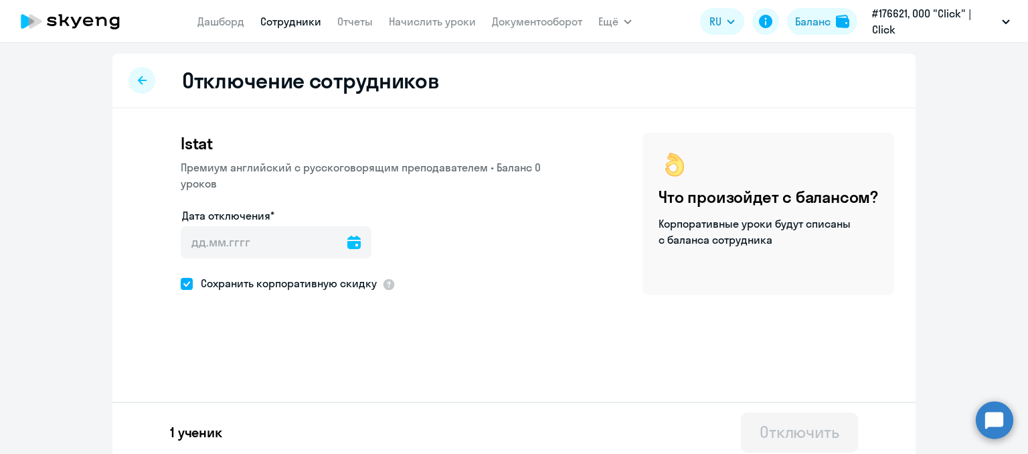
click at [347, 244] on icon at bounding box center [353, 242] width 13 height 13
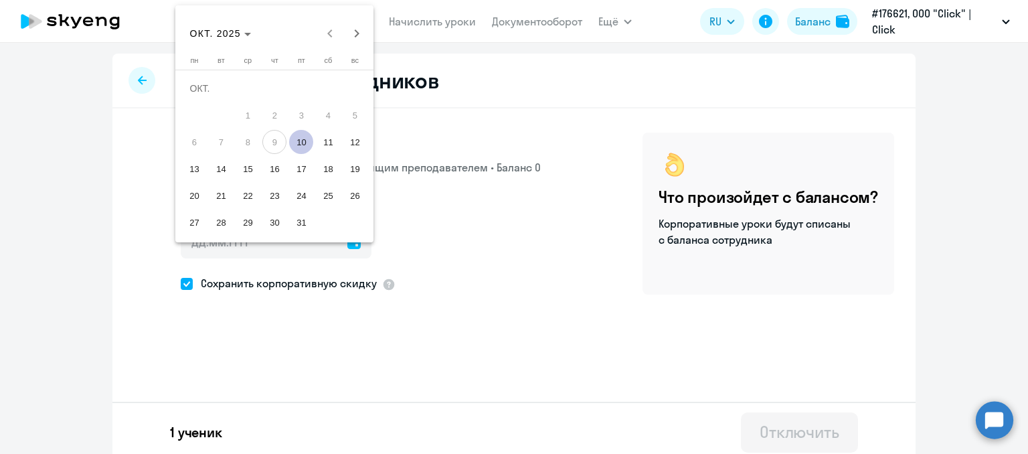
click at [300, 137] on span "10" at bounding box center [301, 142] width 24 height 24
type input "[DATE]"
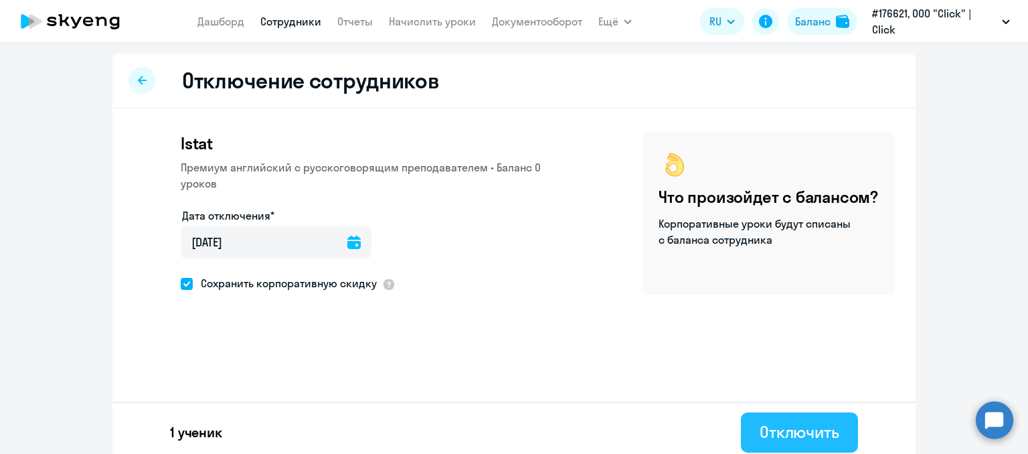
click at [798, 415] on button "Отключить" at bounding box center [799, 432] width 117 height 40
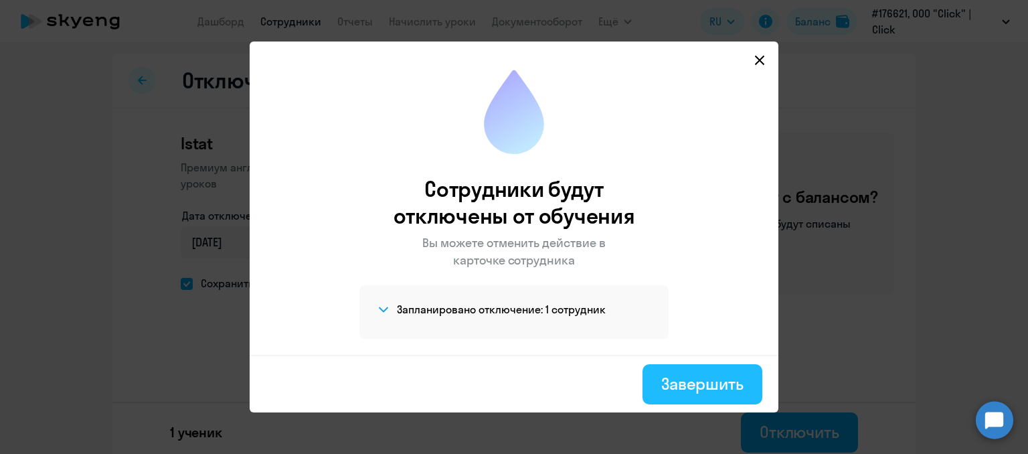
click at [715, 389] on div "Завершить" at bounding box center [702, 383] width 82 height 21
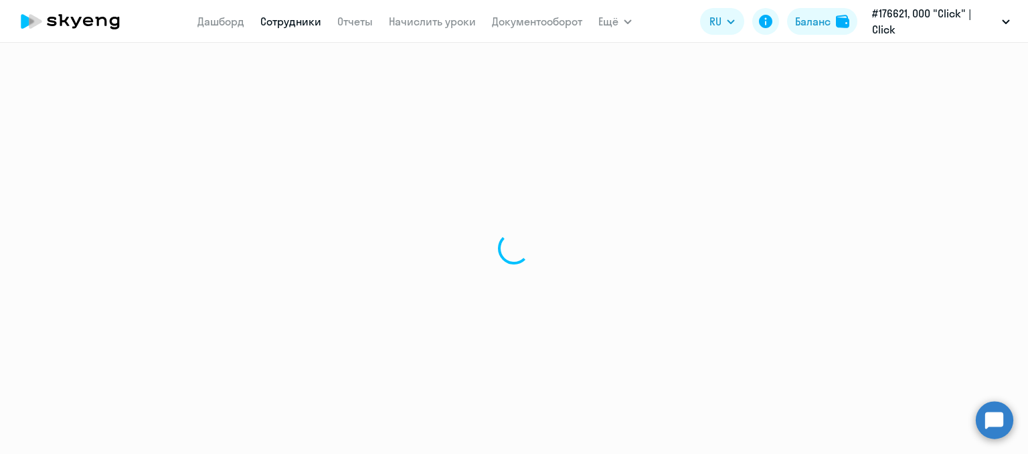
select select "30"
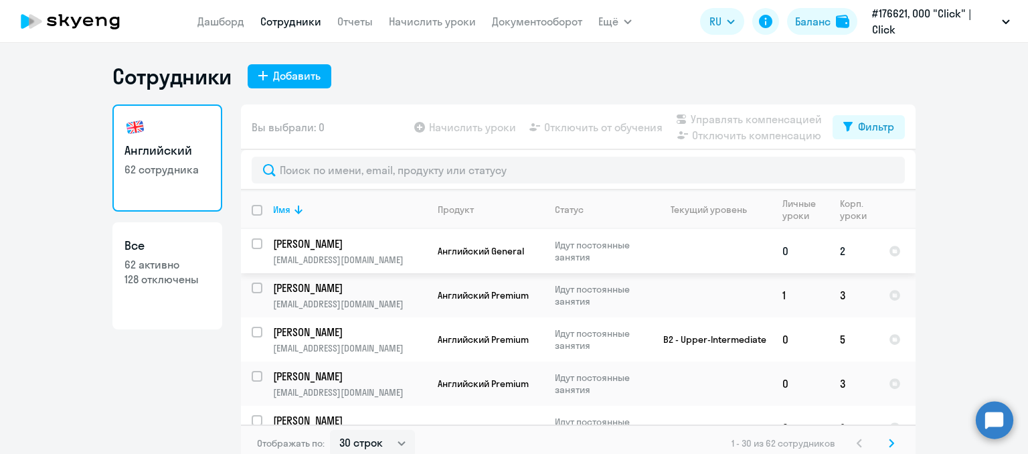
click at [252, 239] on input "select row 41417796" at bounding box center [265, 251] width 27 height 27
checkbox input "true"
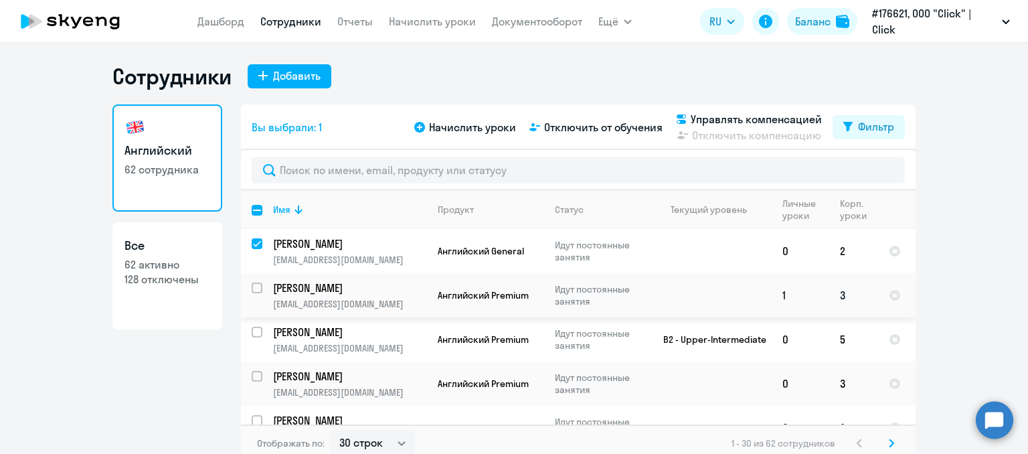
click at [252, 284] on input "select row 41836906" at bounding box center [265, 295] width 27 height 27
checkbox input "true"
click at [252, 240] on input "deselect row 41417796" at bounding box center [265, 251] width 27 height 27
checkbox input "false"
click at [252, 282] on div at bounding box center [258, 288] width 32 height 32
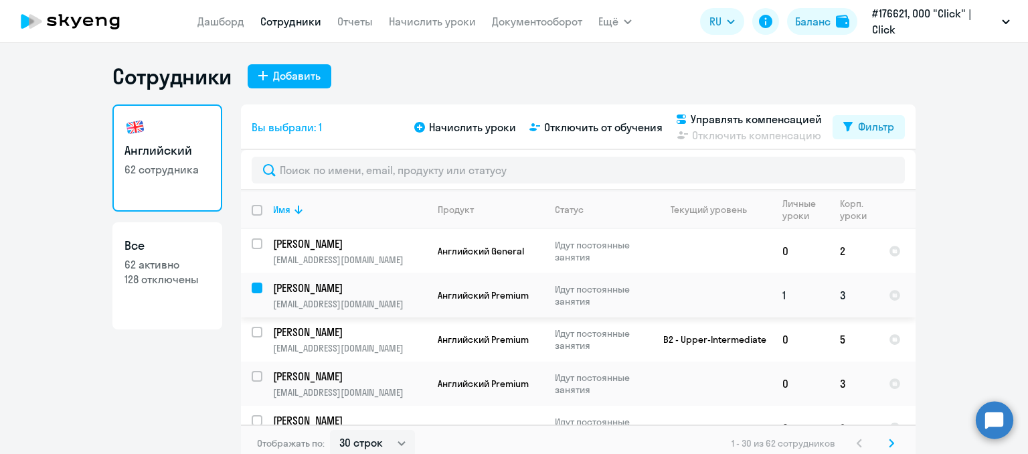
checkbox input "false"
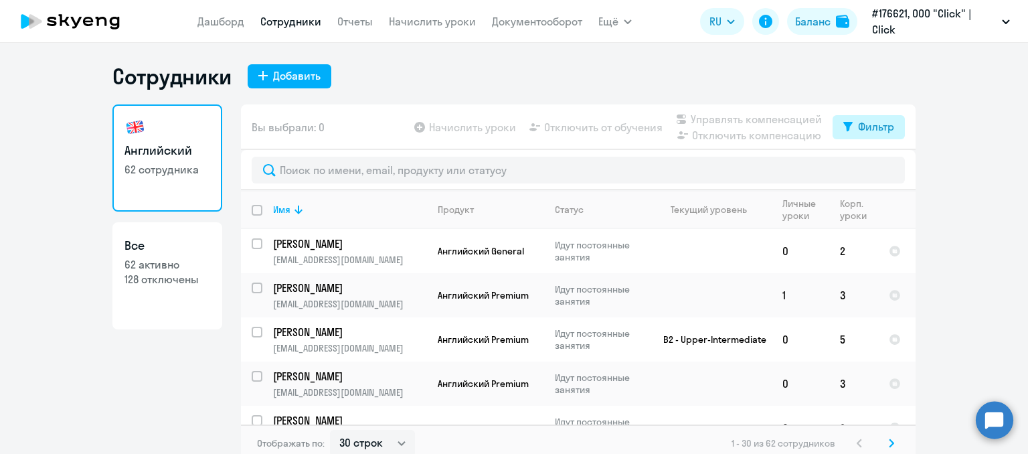
click at [858, 128] on div "Фильтр" at bounding box center [876, 126] width 36 height 16
click at [965, 174] on ng-component "Сотрудники Добавить Английский 62 сотрудника Все 62 активно 128 отключены Вы вы…" at bounding box center [514, 262] width 1028 height 399
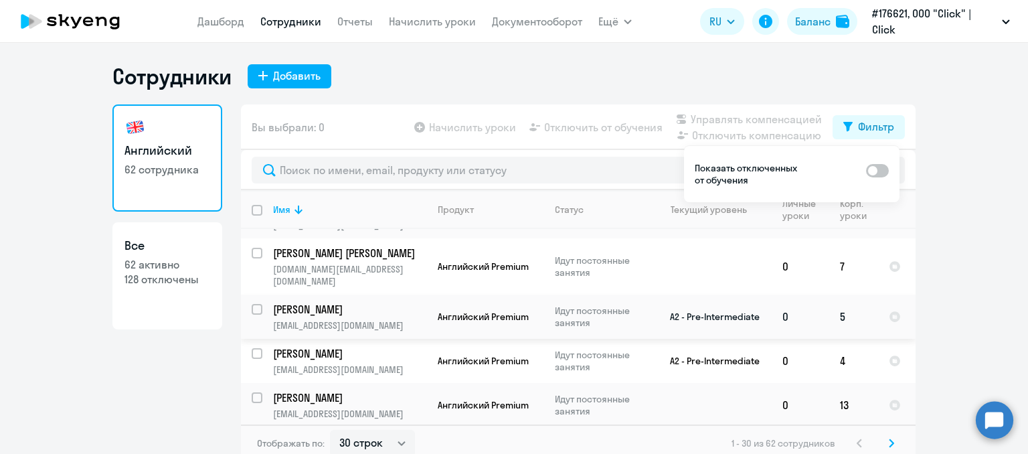
scroll to position [8, 0]
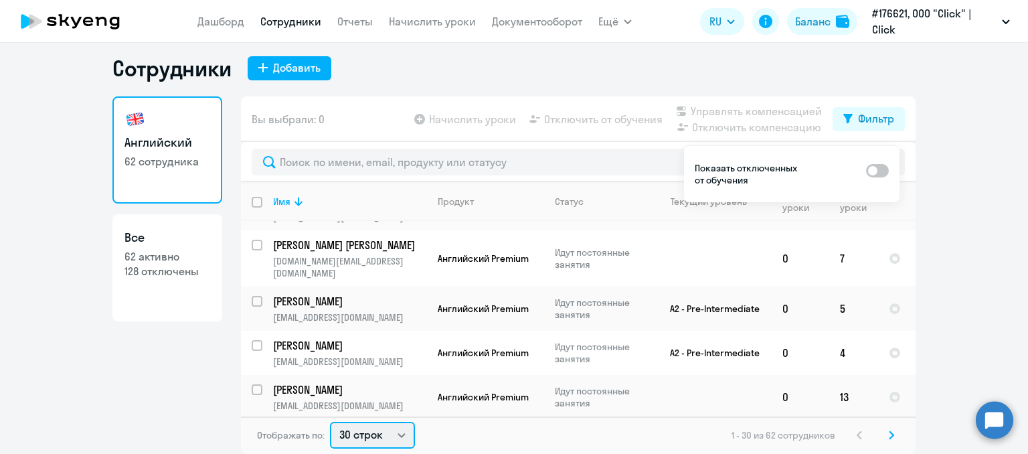
click at [394, 427] on select "30 строк 50 строк 100 строк" at bounding box center [372, 435] width 85 height 27
select select "100"
click at [330, 422] on select "30 строк 50 строк 100 строк" at bounding box center [372, 435] width 85 height 27
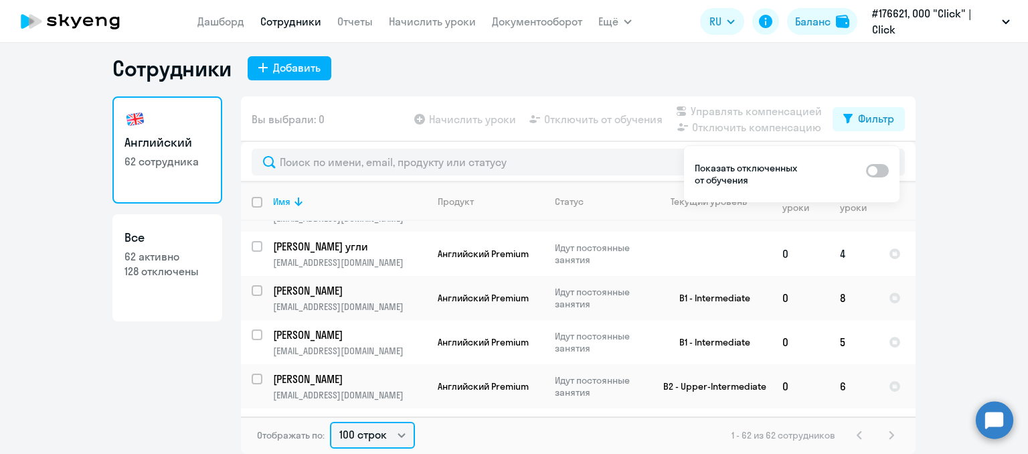
scroll to position [2456, 0]
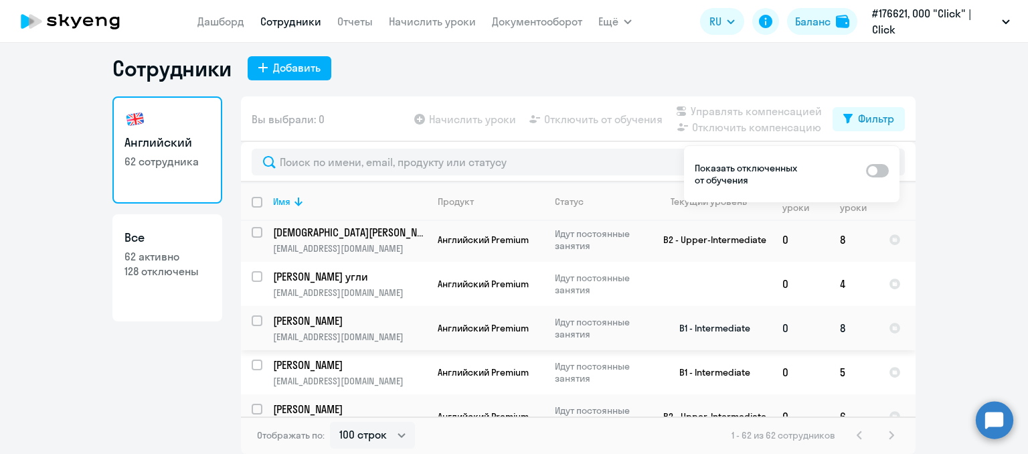
click at [252, 323] on input "select row 21093564" at bounding box center [265, 328] width 27 height 27
checkbox input "true"
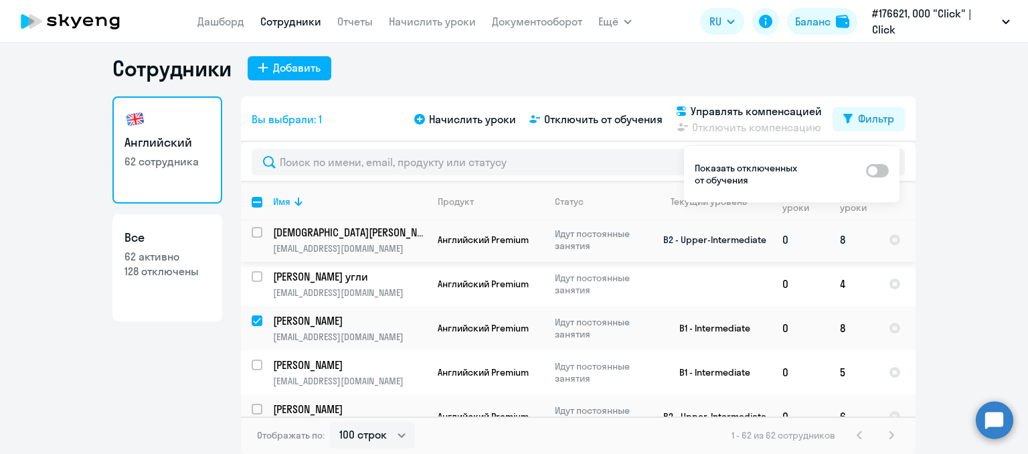
click at [252, 238] on input "select row 8206341" at bounding box center [265, 240] width 27 height 27
checkbox input "true"
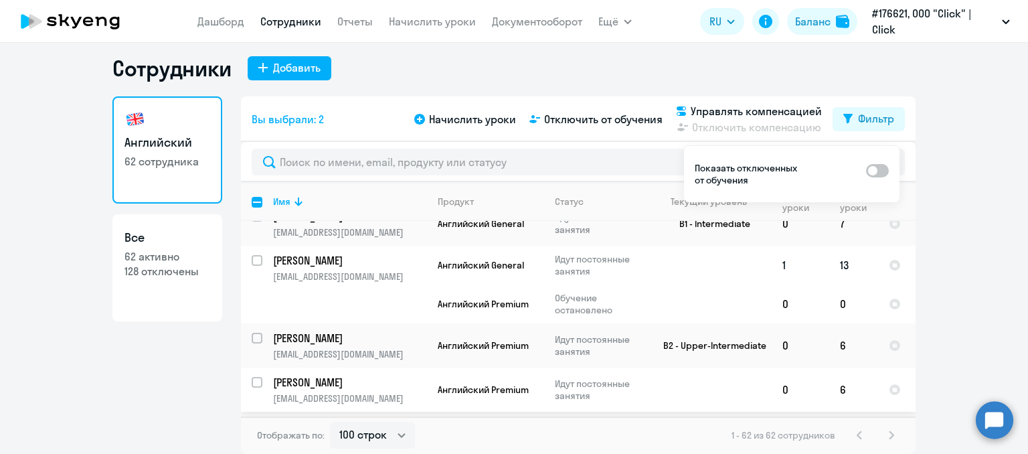
scroll to position [2055, 0]
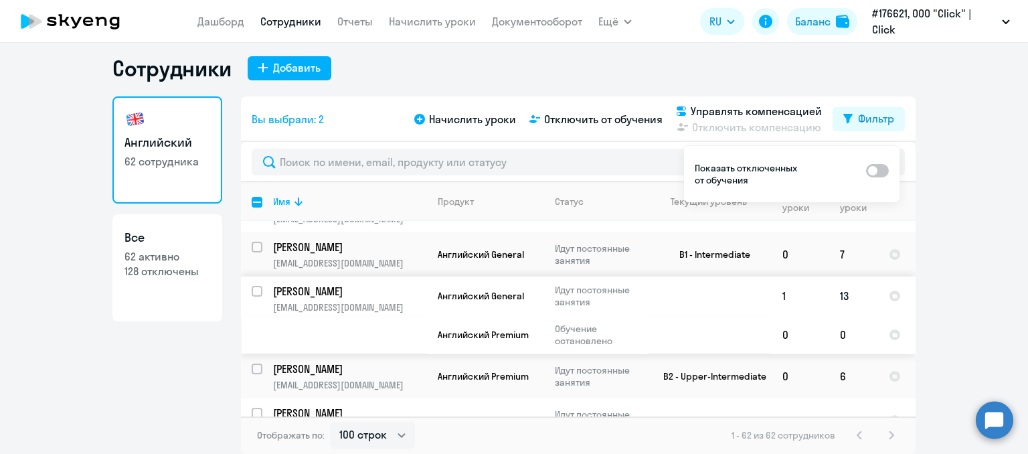
click at [252, 291] on input "select row 41004225" at bounding box center [265, 299] width 27 height 27
checkbox input "true"
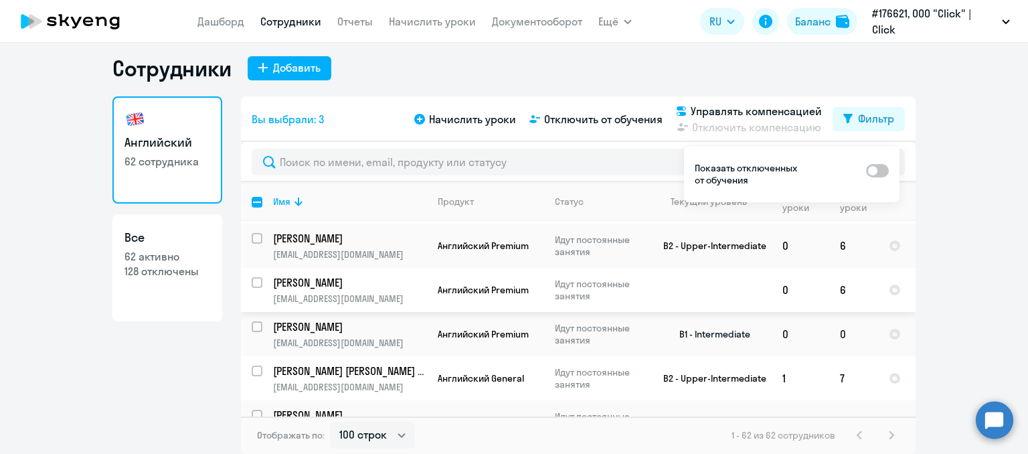
scroll to position [2189, 0]
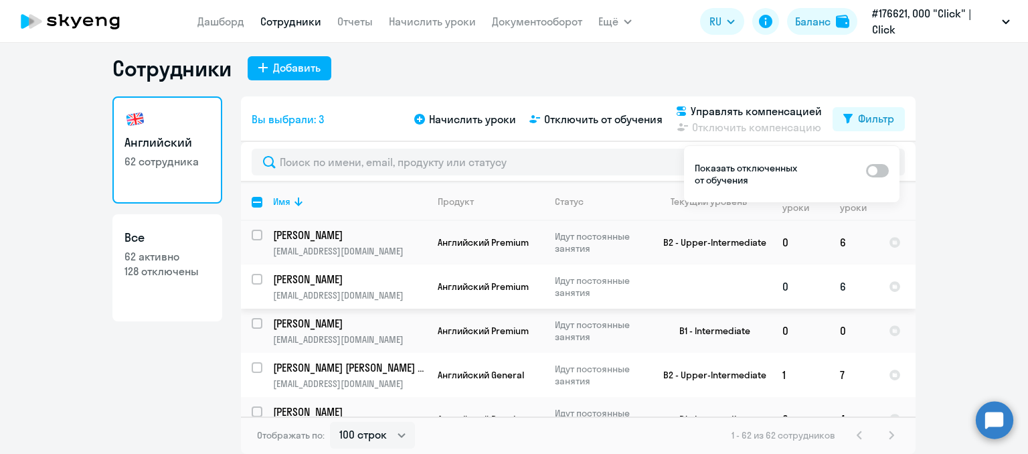
click at [254, 283] on input "select row 41684417" at bounding box center [265, 287] width 27 height 27
checkbox input "true"
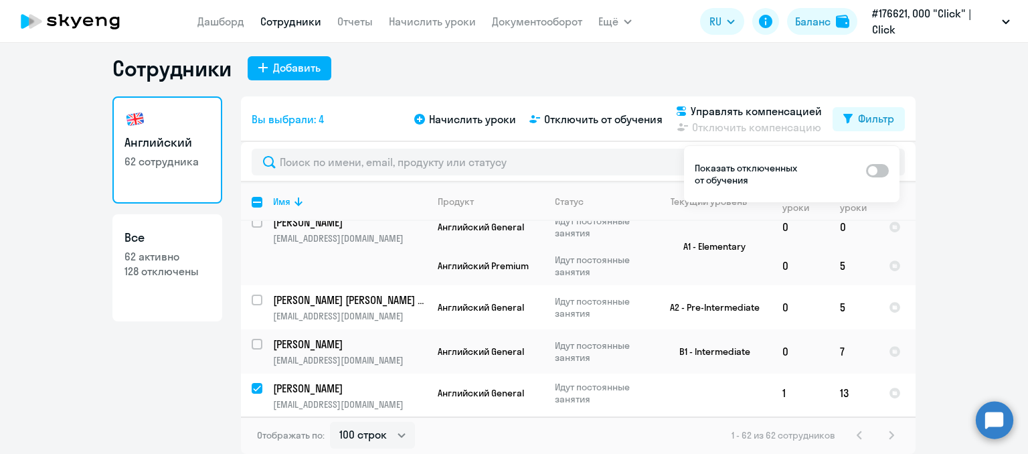
scroll to position [1854, 0]
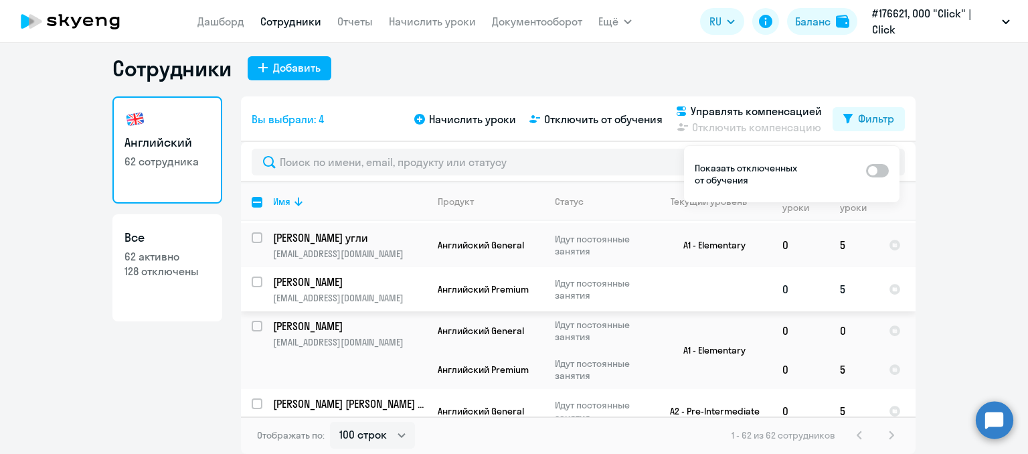
click at [252, 282] on input "select row 37406948" at bounding box center [265, 289] width 27 height 27
checkbox input "true"
click at [252, 322] on input "select row 21708544" at bounding box center [265, 333] width 27 height 27
checkbox input "true"
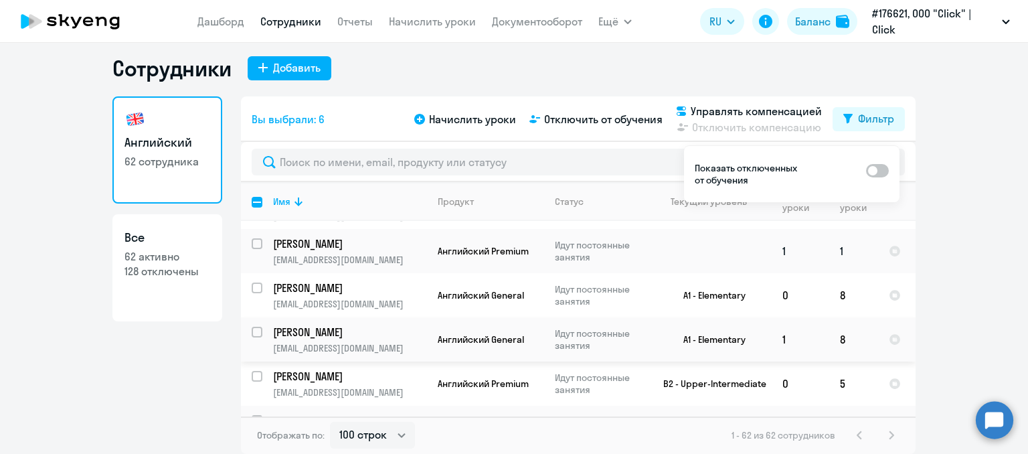
scroll to position [1472, 0]
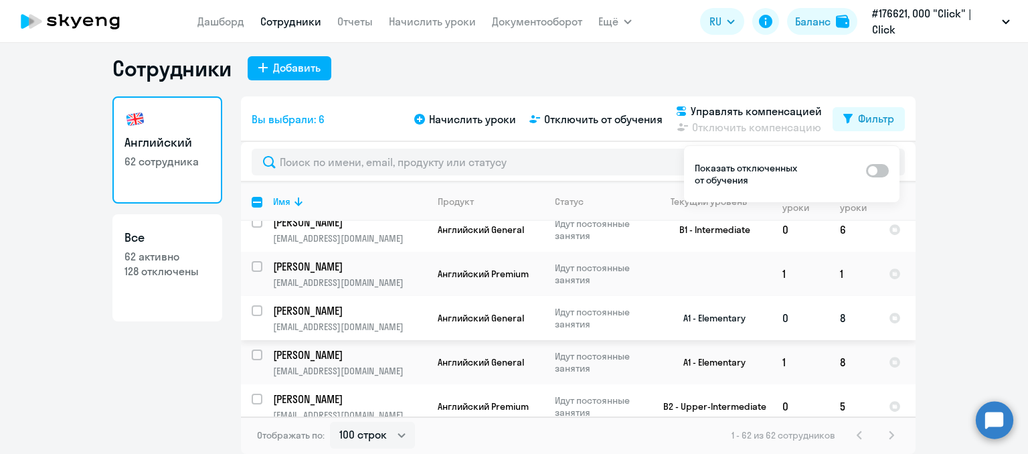
click at [252, 310] on input "select row 16045743" at bounding box center [265, 318] width 27 height 27
checkbox input "true"
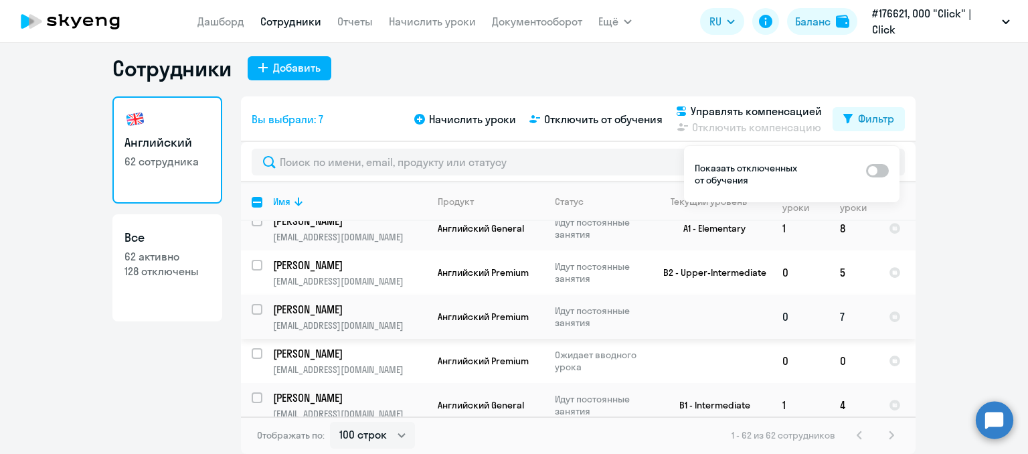
scroll to position [1673, 0]
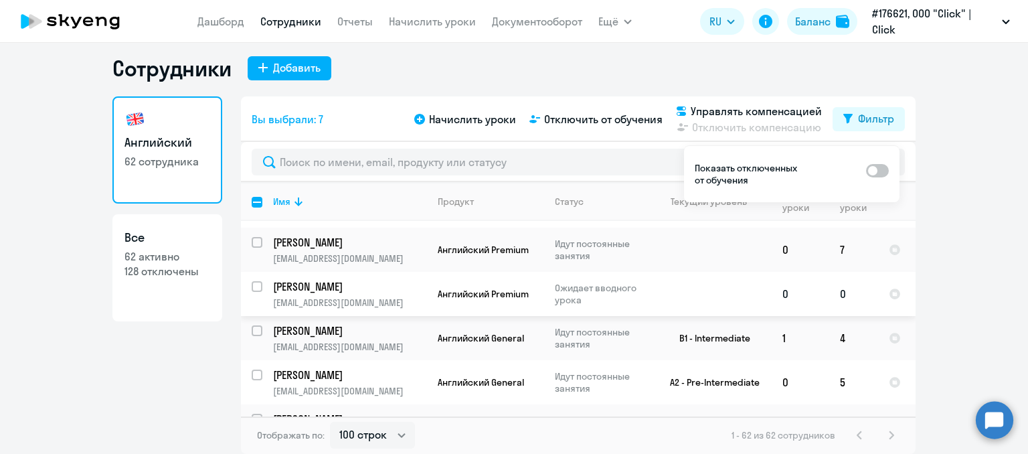
click at [256, 284] on input "select row 42285634" at bounding box center [265, 294] width 27 height 27
checkbox input "true"
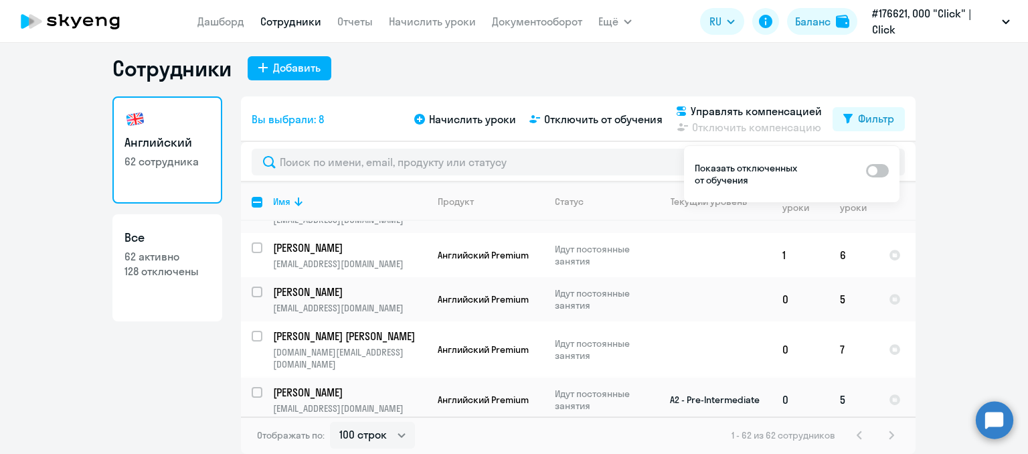
scroll to position [1051, 0]
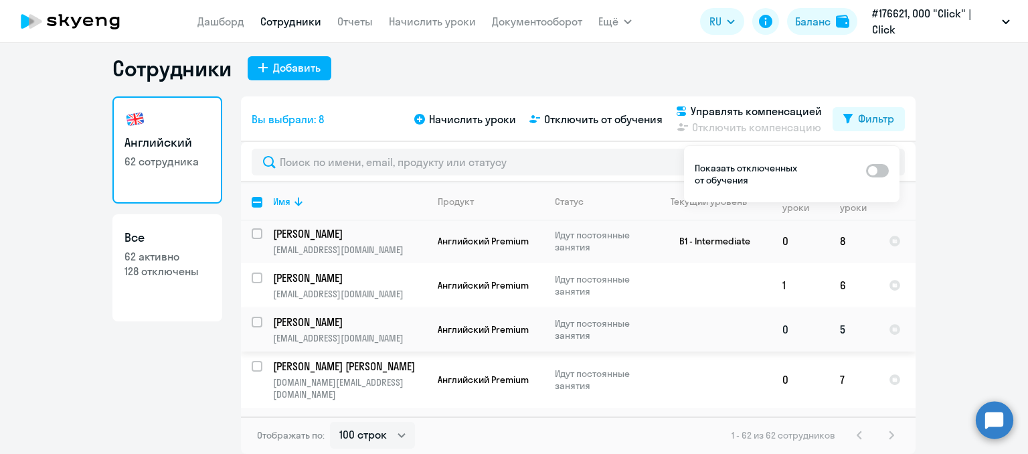
click at [253, 327] on input "select row 42501135" at bounding box center [265, 329] width 27 height 27
checkbox input "true"
drag, startPoint x: 254, startPoint y: 287, endPoint x: 270, endPoint y: 292, distance: 17.6
click at [253, 287] on input "select row 41684556" at bounding box center [265, 285] width 27 height 27
checkbox input "true"
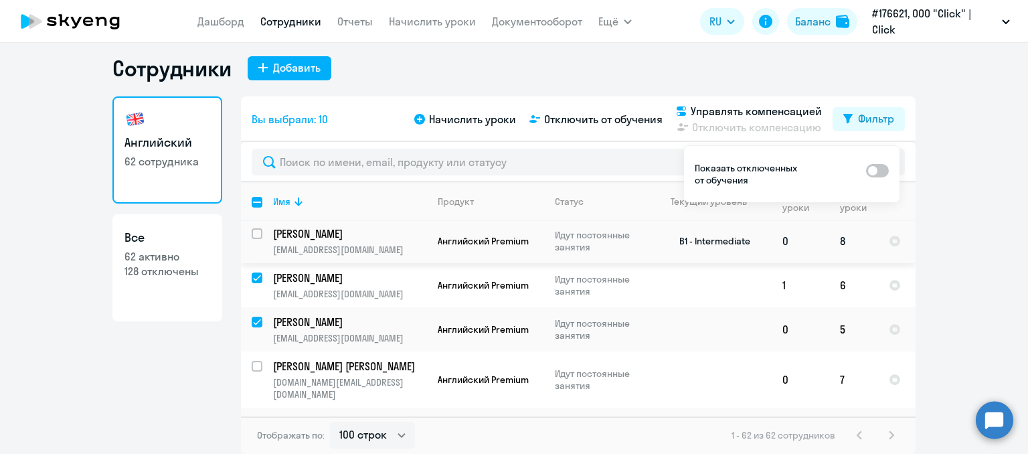
click at [254, 237] on input "select row 22259535" at bounding box center [265, 241] width 27 height 27
checkbox input "true"
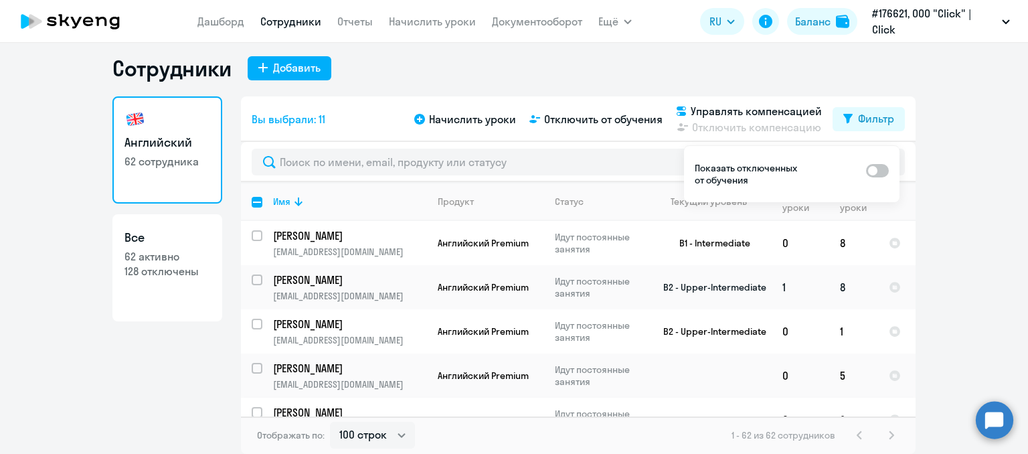
scroll to position [650, 0]
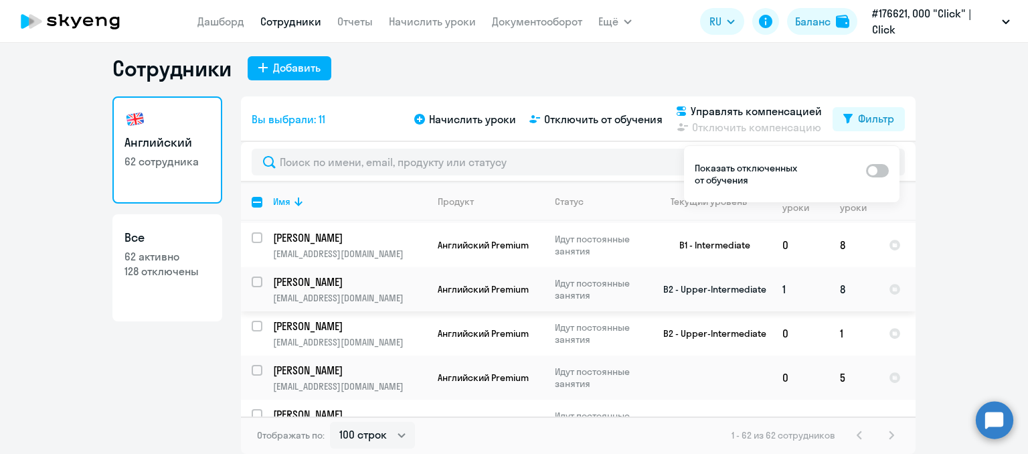
click at [252, 287] on input "select row 21093575" at bounding box center [265, 289] width 27 height 27
checkbox input "true"
drag, startPoint x: 253, startPoint y: 238, endPoint x: 348, endPoint y: 274, distance: 101.4
click at [252, 238] on input "select row 16532124" at bounding box center [265, 245] width 27 height 27
checkbox input "true"
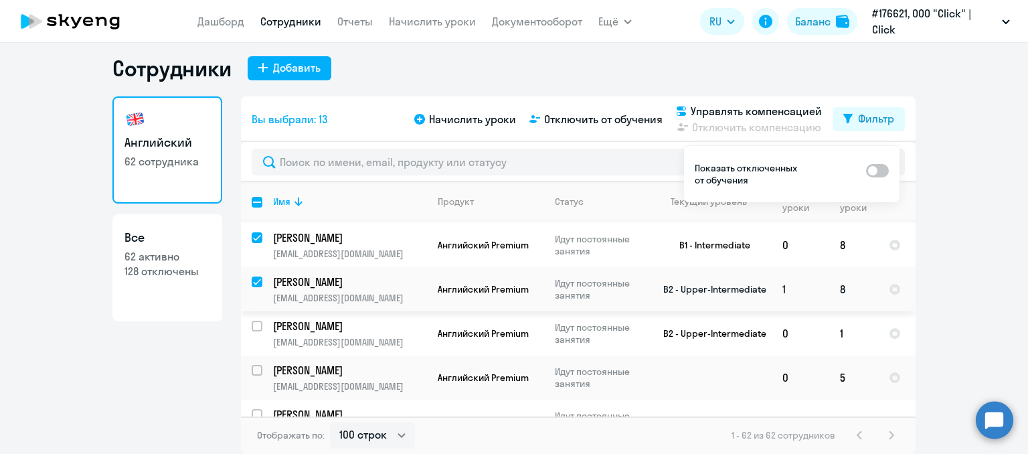
scroll to position [516, 0]
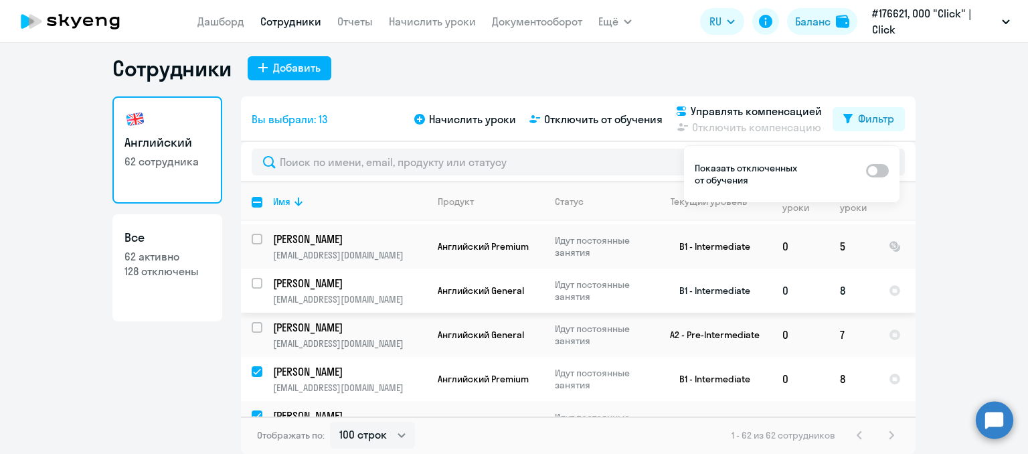
click at [254, 288] on input "select row 21093638" at bounding box center [265, 291] width 27 height 27
checkbox input "true"
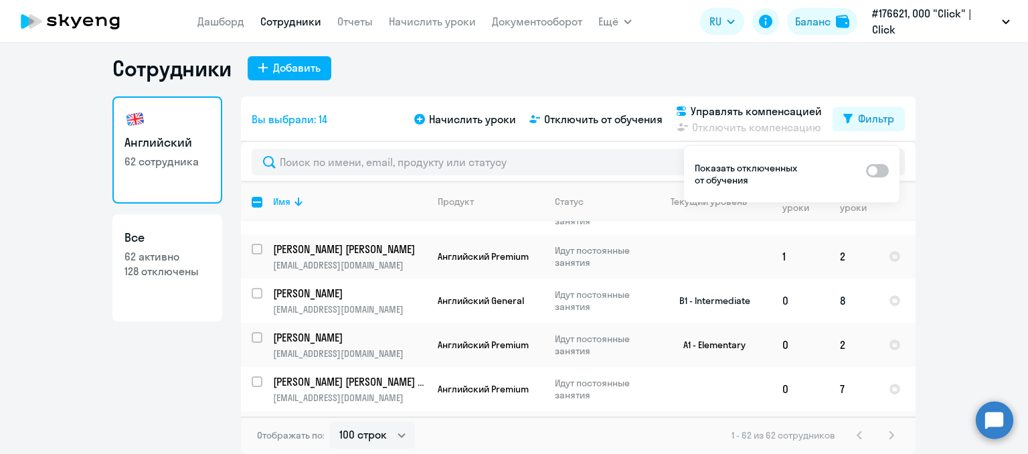
scroll to position [315, 0]
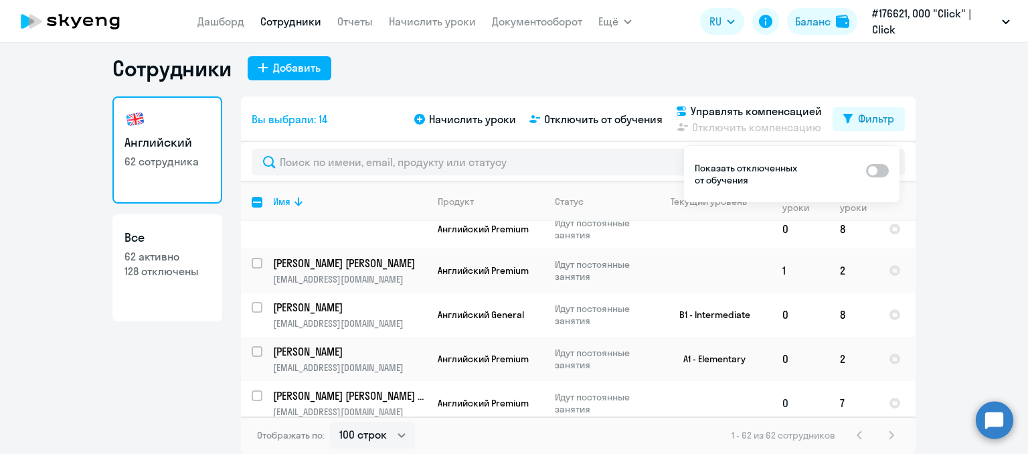
click at [256, 396] on input "select row 42002179" at bounding box center [265, 403] width 27 height 27
checkbox input "true"
click at [253, 307] on input "select row 7769312" at bounding box center [265, 315] width 27 height 27
checkbox input "true"
click at [252, 266] on input "select row 41684819" at bounding box center [265, 271] width 27 height 27
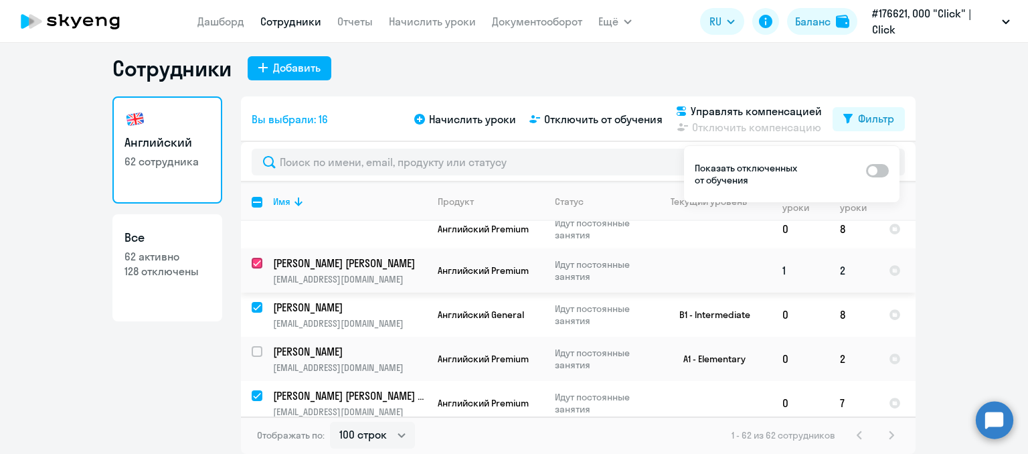
checkbox input "true"
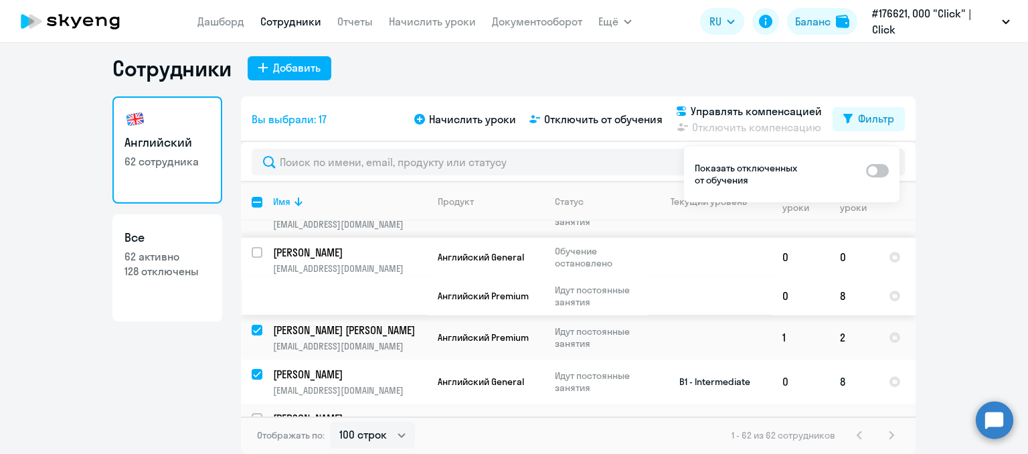
scroll to position [181, 0]
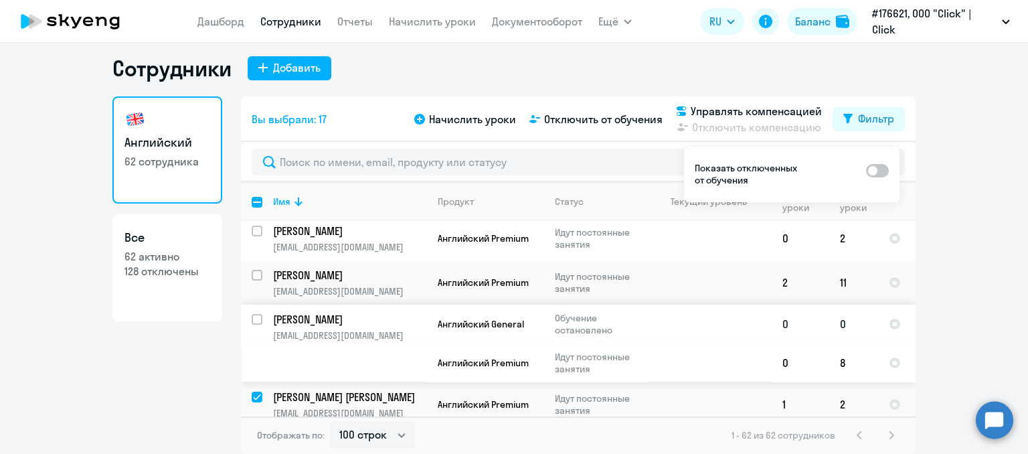
click at [252, 324] on input "select row 21094231" at bounding box center [265, 327] width 27 height 27
checkbox input "true"
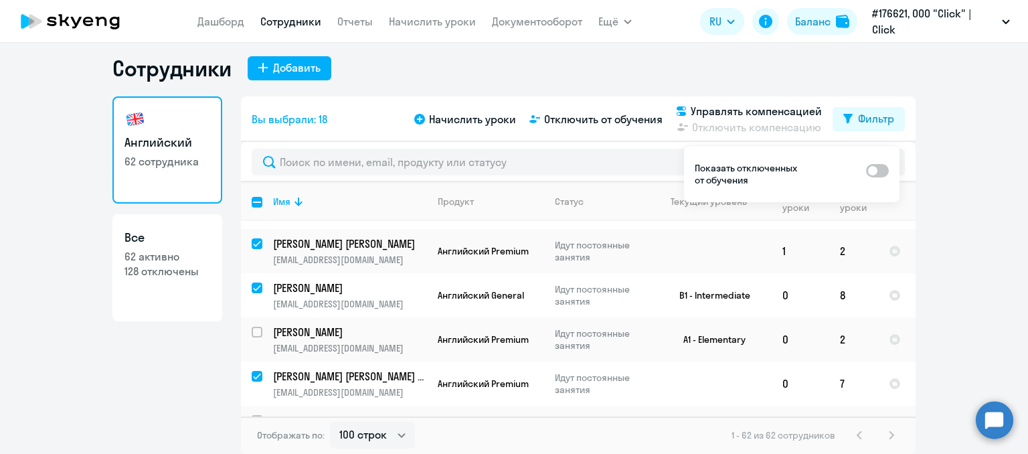
scroll to position [468, 0]
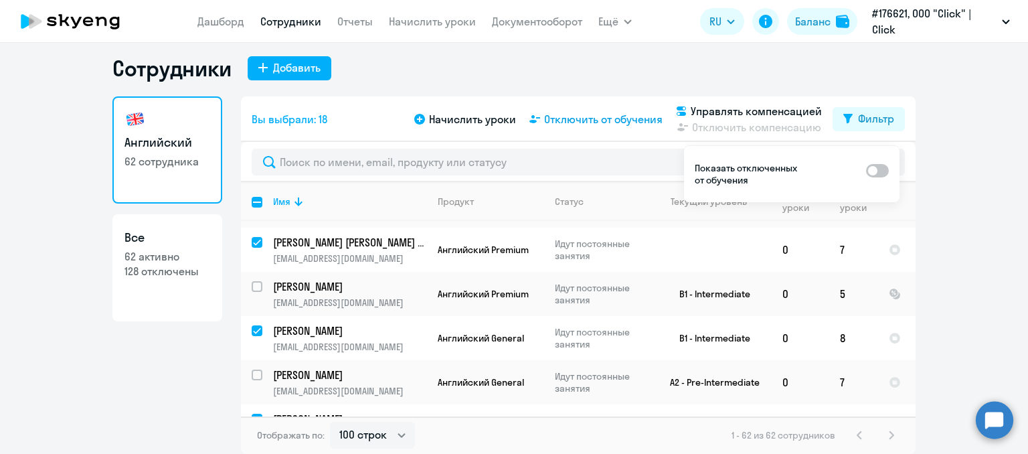
click at [571, 119] on span "Отключить от обучения" at bounding box center [603, 119] width 118 height 16
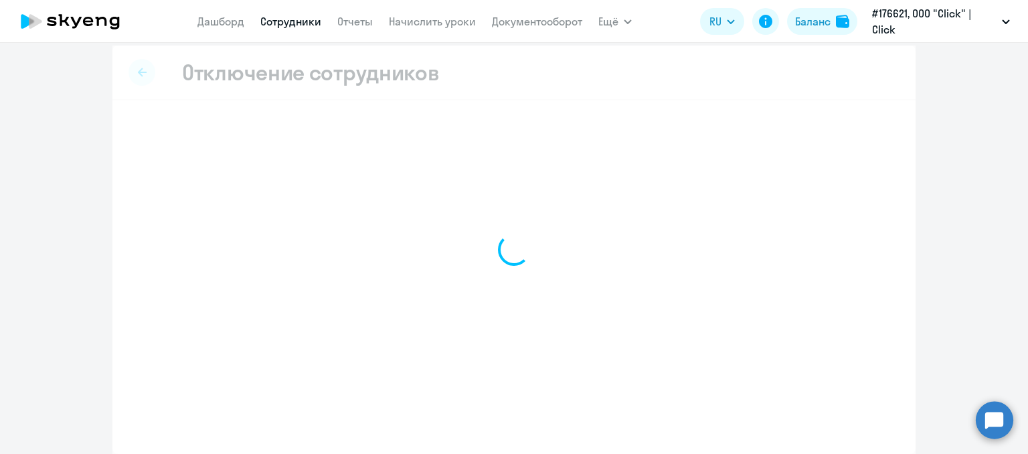
select select "all"
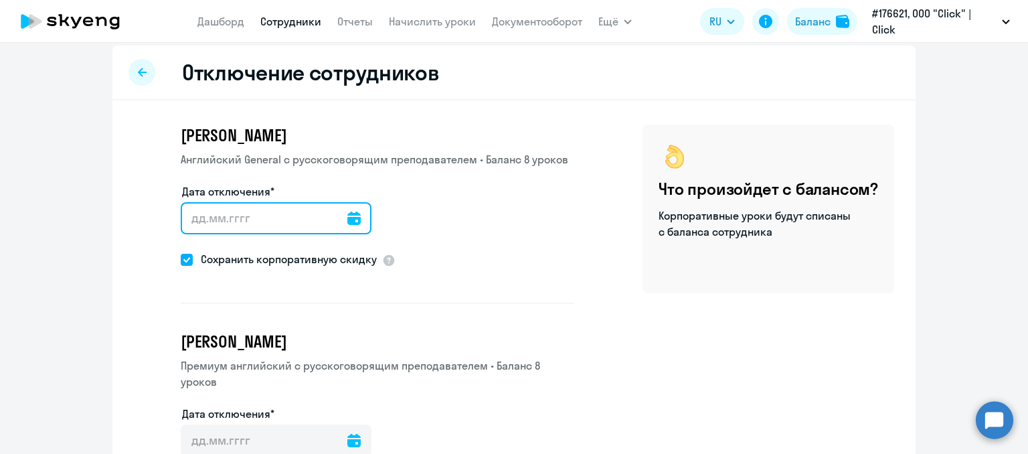
click at [335, 221] on input "Дата отключения*" at bounding box center [276, 218] width 191 height 32
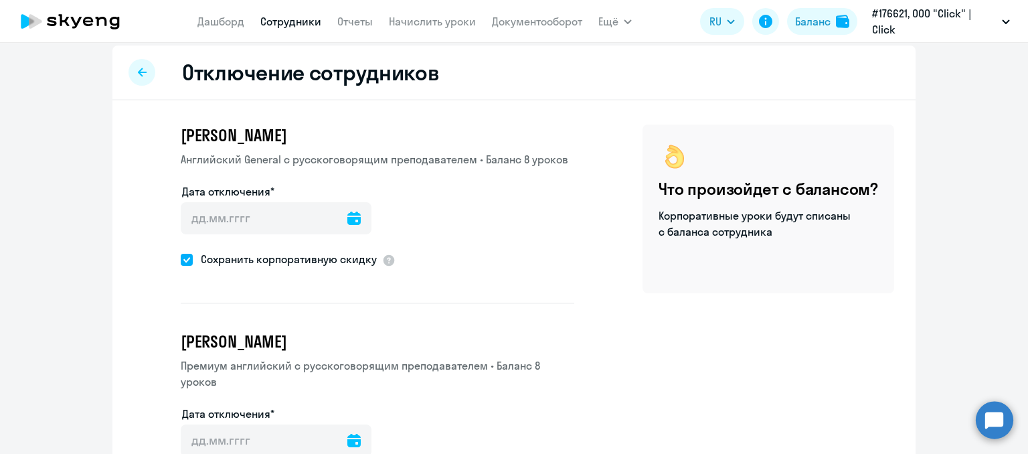
click at [347, 219] on icon at bounding box center [353, 217] width 13 height 13
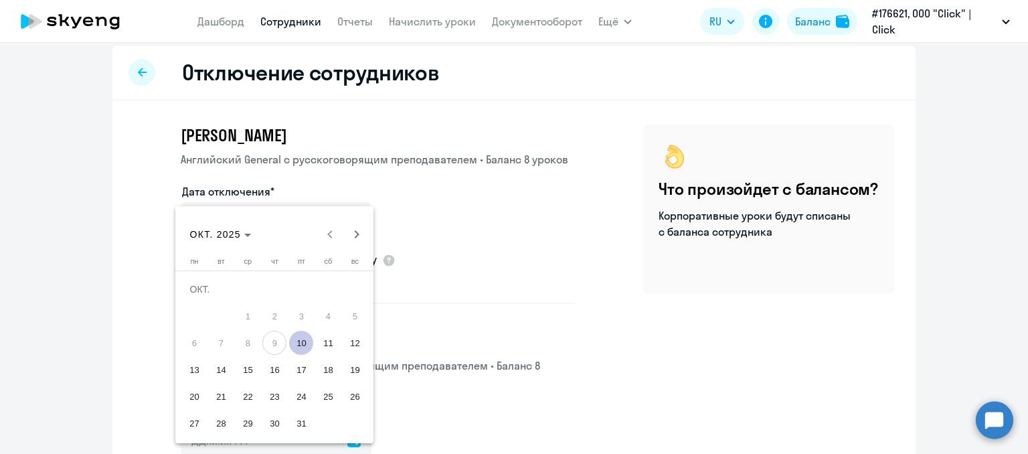
click at [308, 340] on span "10" at bounding box center [301, 343] width 24 height 24
type input "[DATE]"
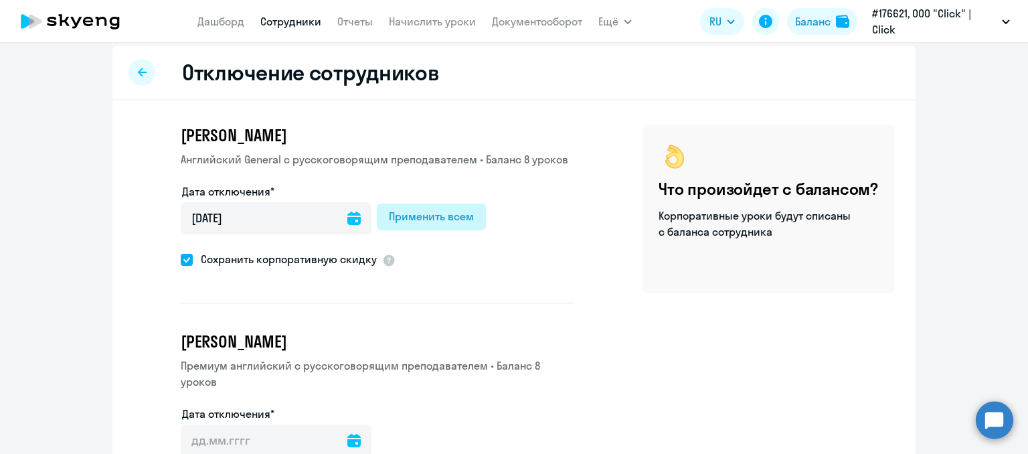
click at [414, 212] on div "Применить всем" at bounding box center [431, 216] width 85 height 16
type input "[DATE]"
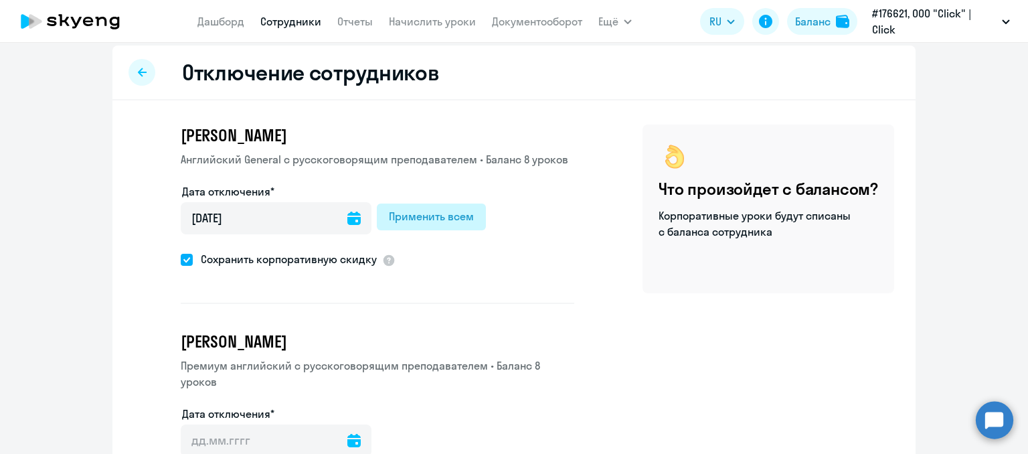
type input "[DATE]"
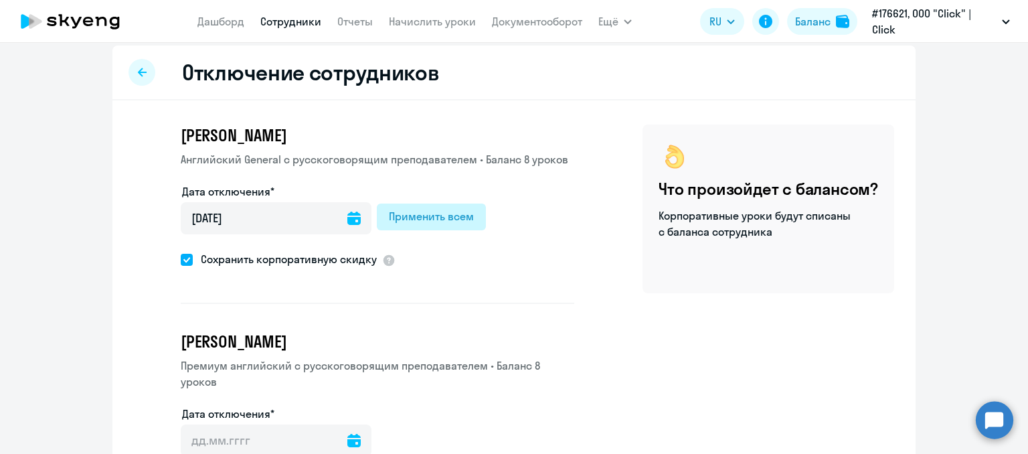
type input "[DATE]"
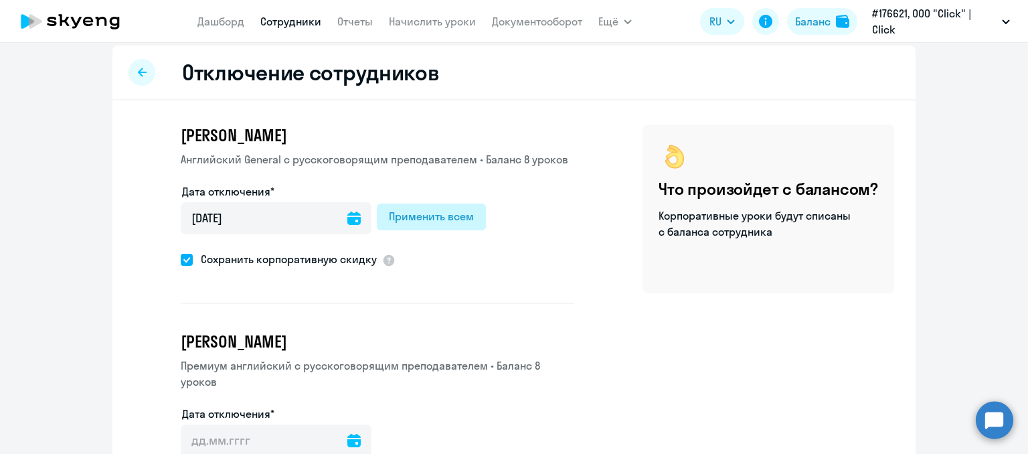
type input "[DATE]"
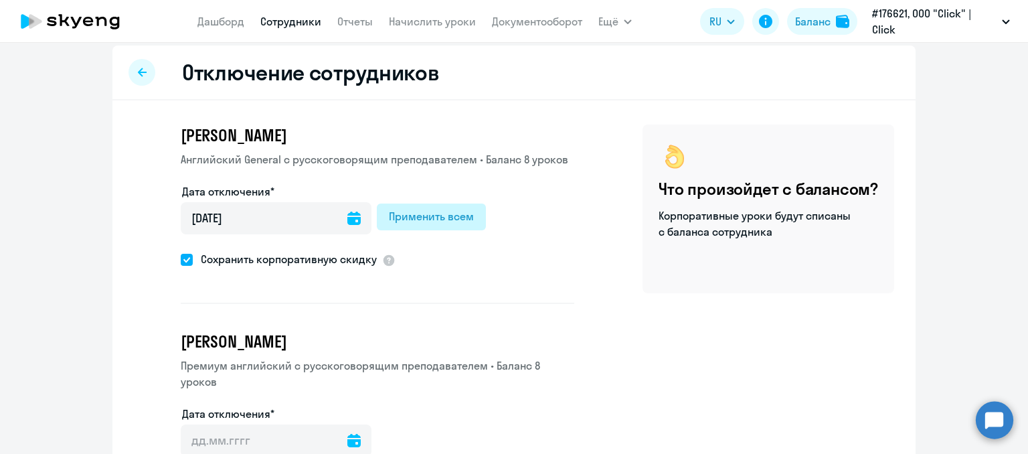
type input "[DATE]"
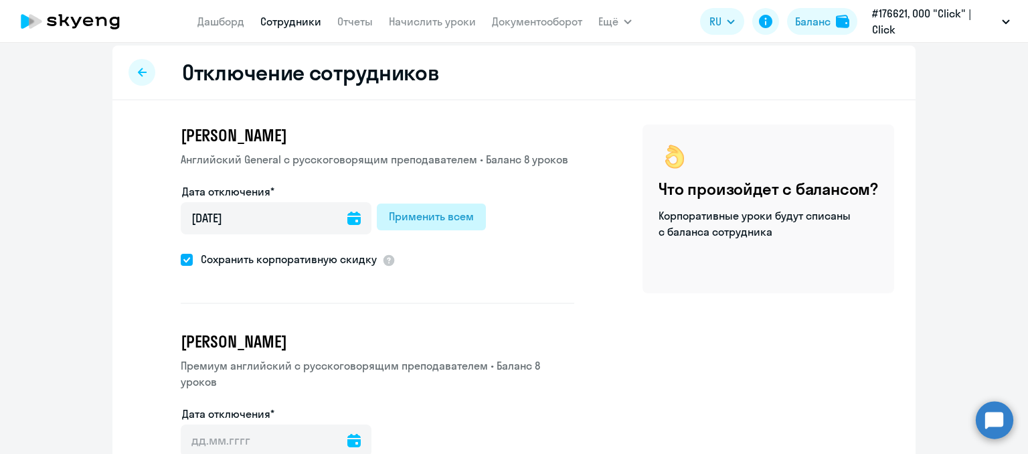
type input "[DATE]"
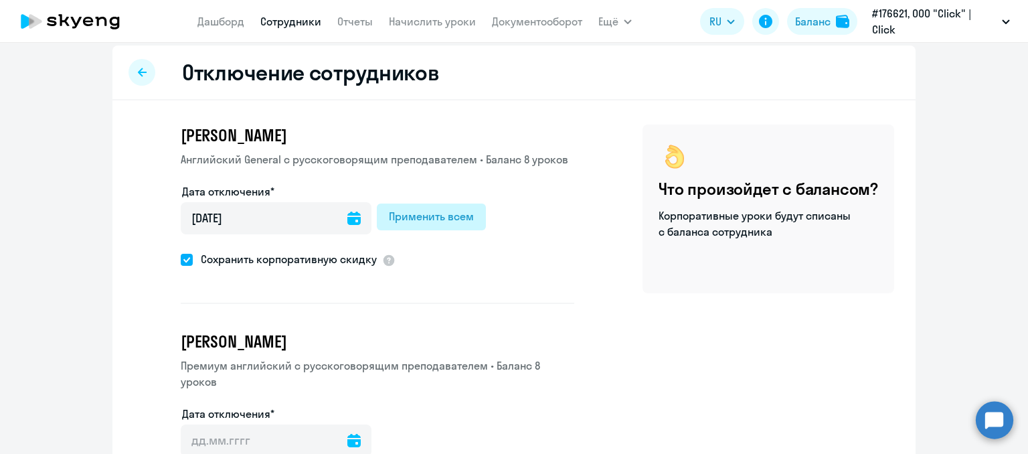
type input "[DATE]"
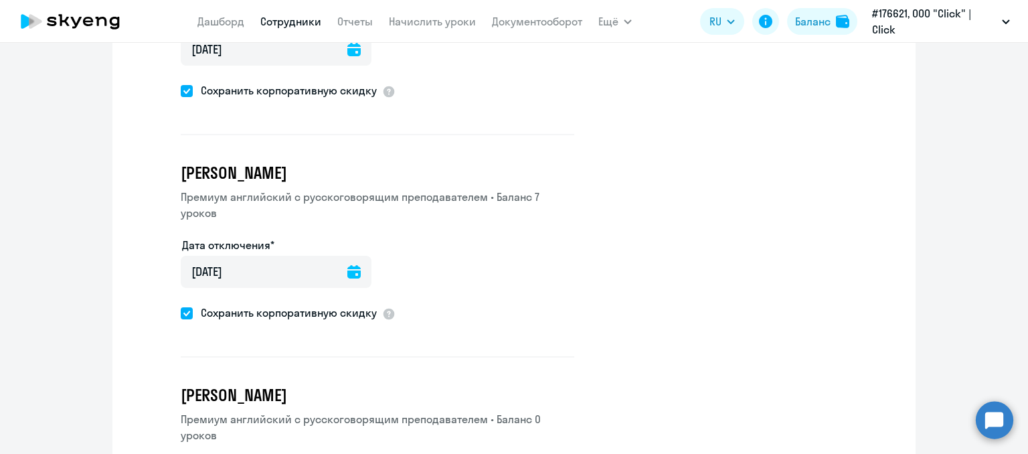
scroll to position [3712, 0]
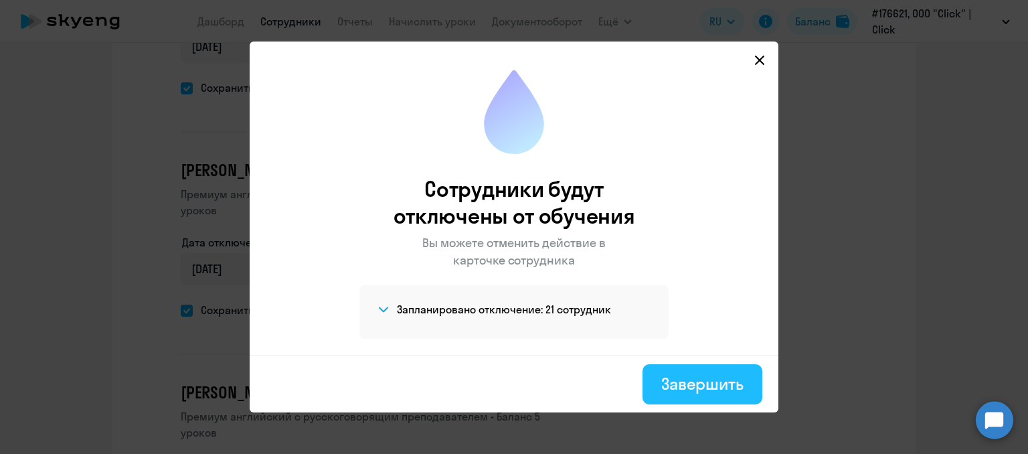
click at [697, 378] on div "Завершить" at bounding box center [702, 383] width 82 height 21
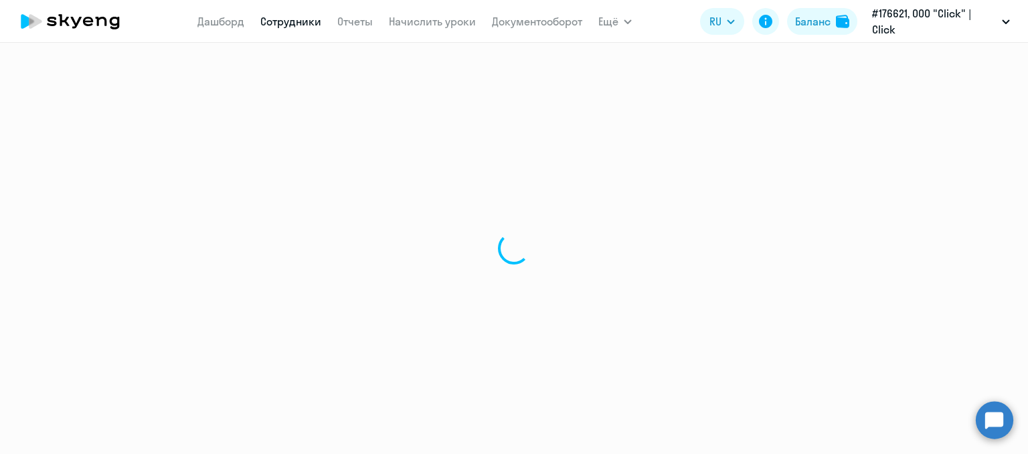
select select "30"
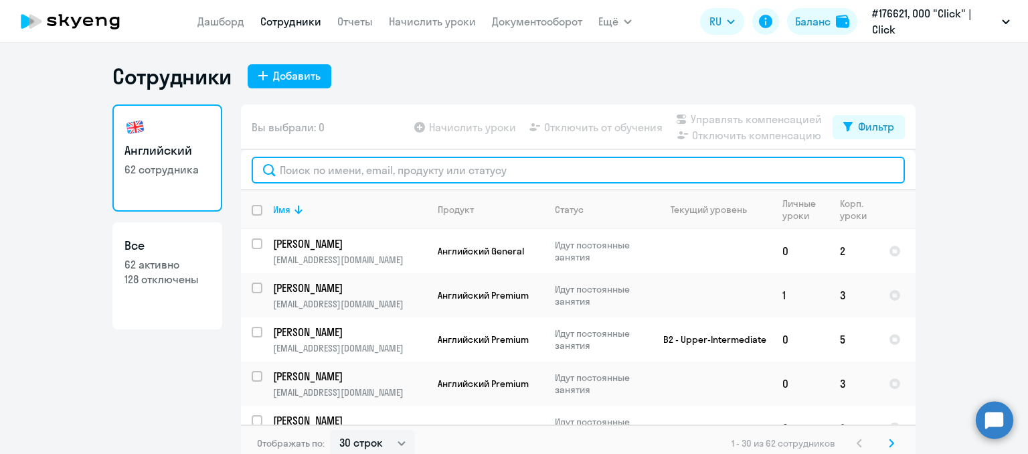
click at [442, 169] on input "text" at bounding box center [578, 170] width 653 height 27
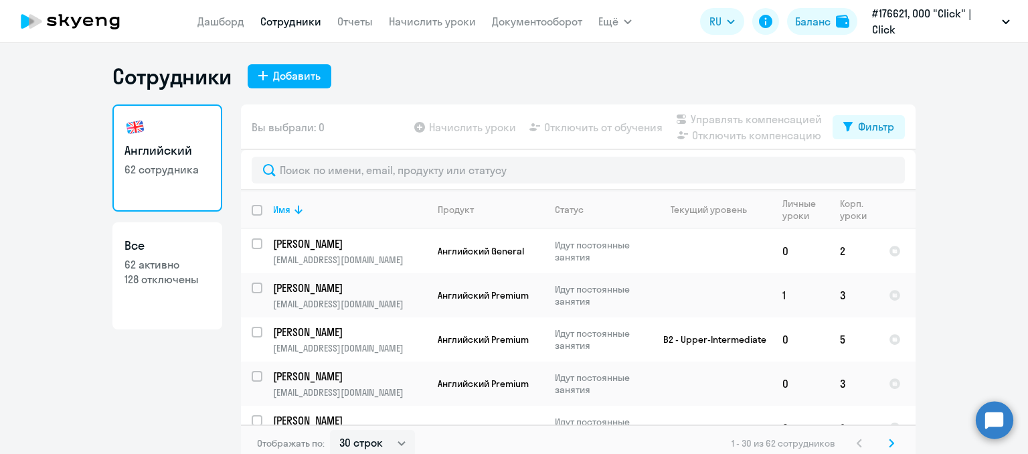
click at [950, 187] on ng-component "Сотрудники Добавить Английский 62 сотрудника Все 62 активно 128 отключены Вы вы…" at bounding box center [514, 262] width 1028 height 399
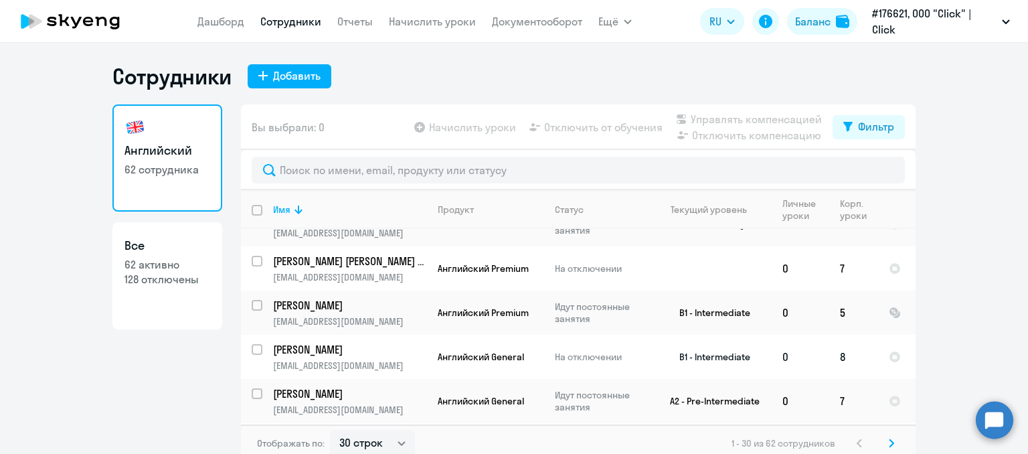
scroll to position [535, 0]
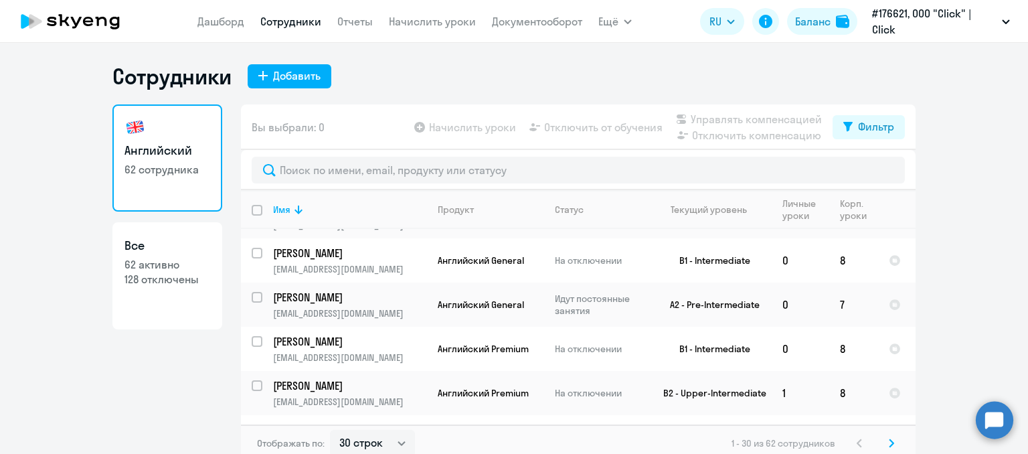
click at [955, 183] on ng-component "Сотрудники Добавить Английский 62 сотрудника Все 62 активно 128 отключены Вы вы…" at bounding box center [514, 262] width 1028 height 399
